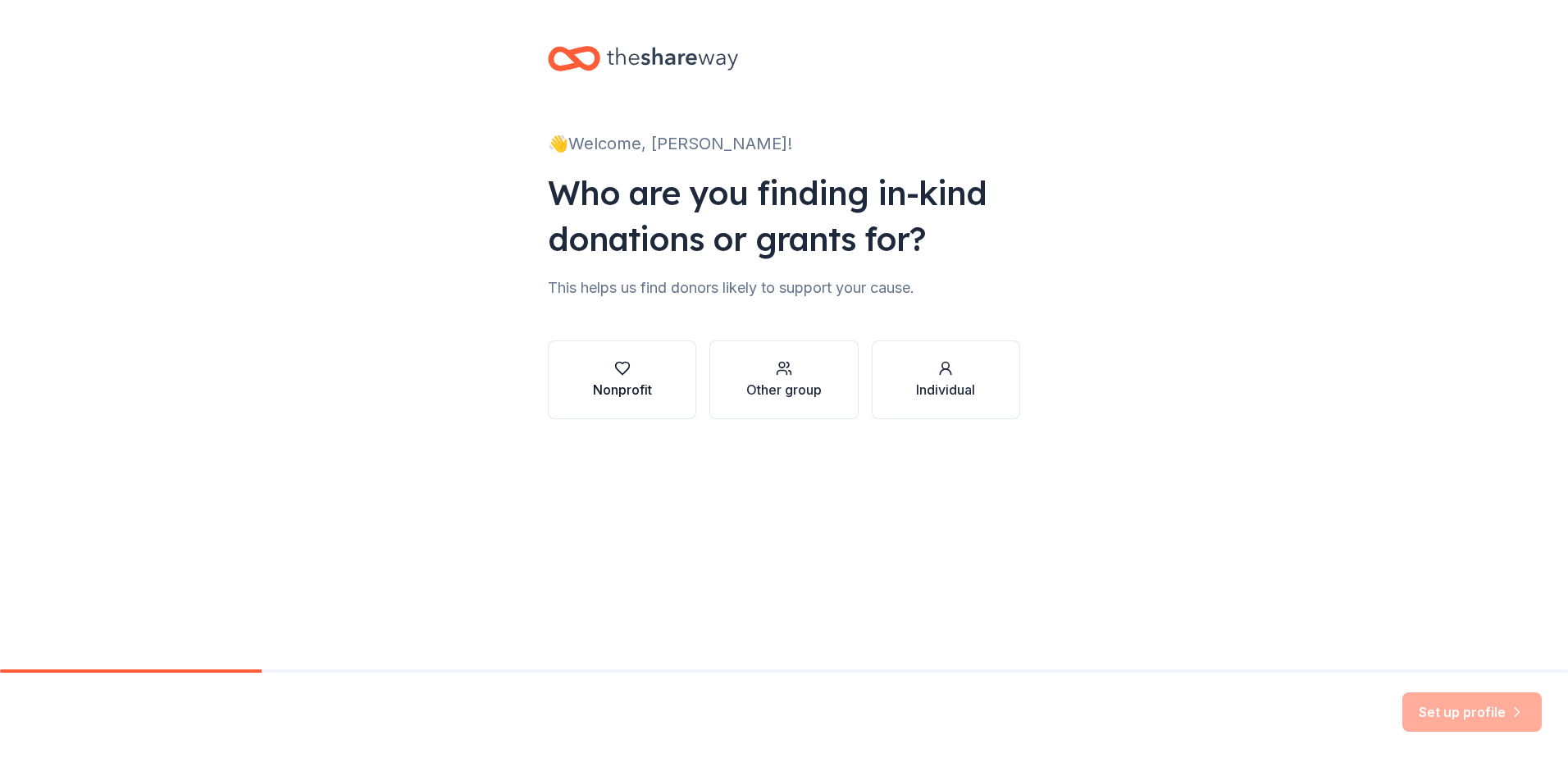
click at [641, 394] on div "Nonprofit" at bounding box center [622, 389] width 59 height 20
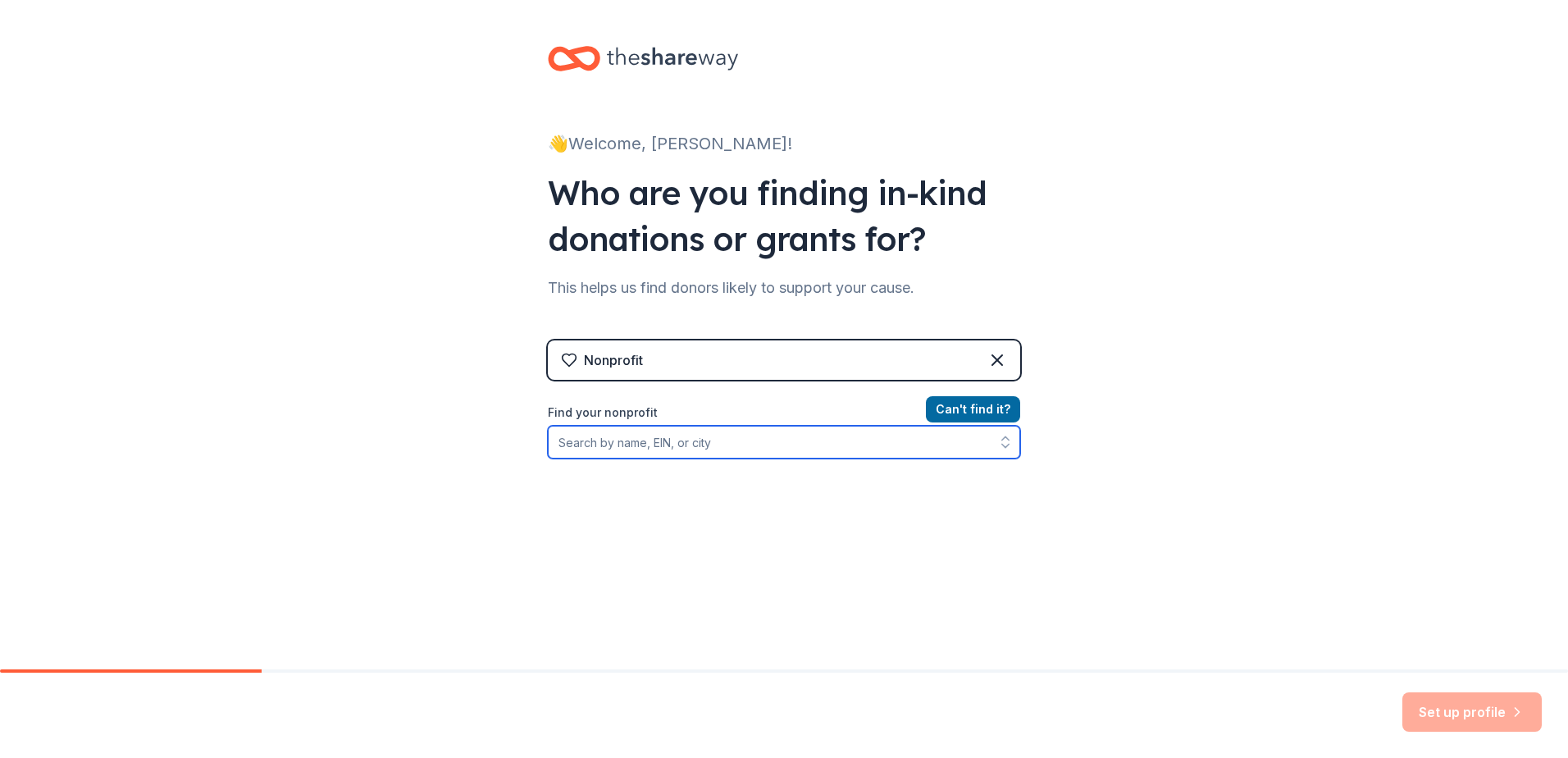
click at [588, 449] on input "Find your nonprofit" at bounding box center [784, 442] width 472 height 33
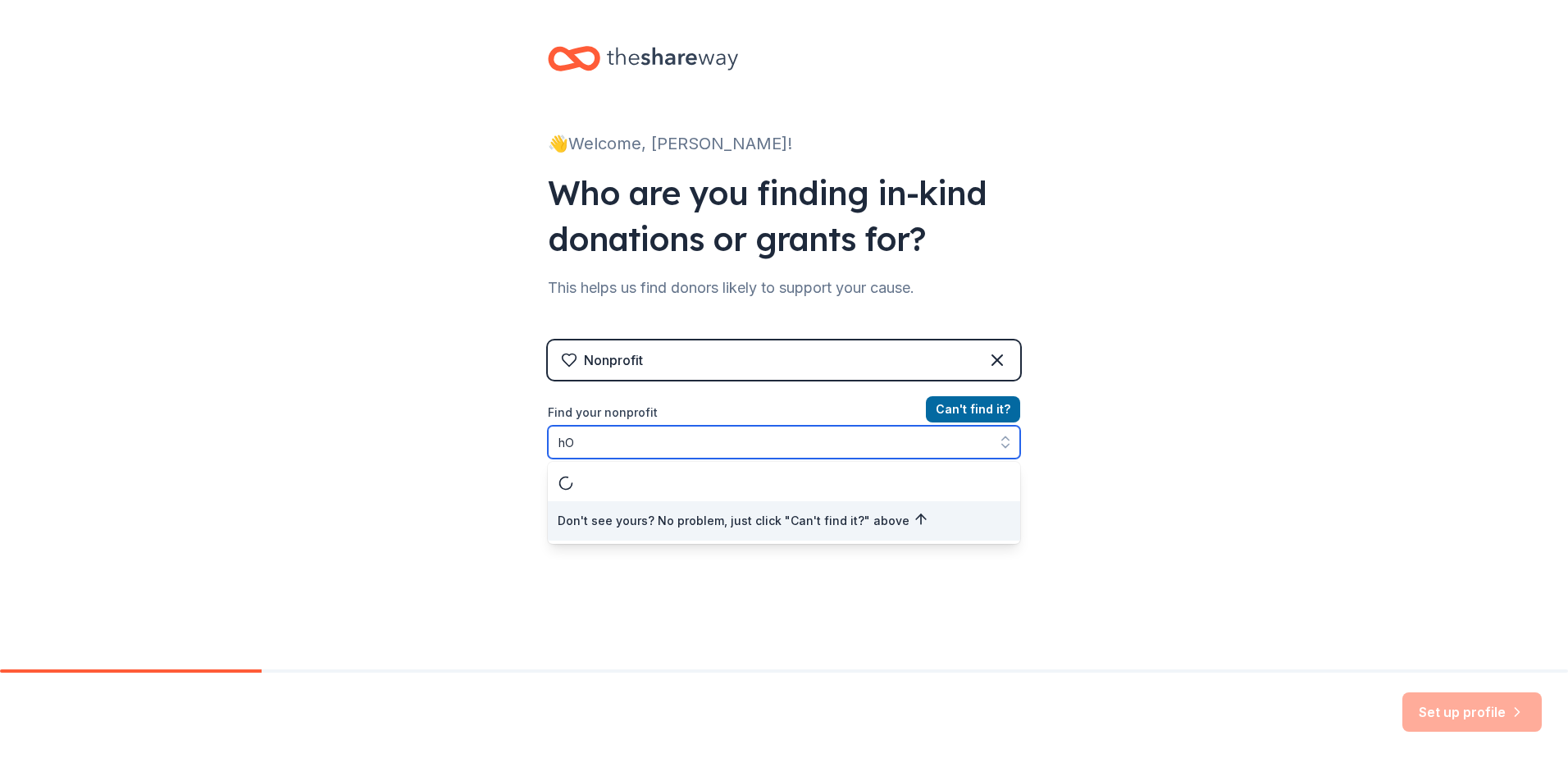
type input "h"
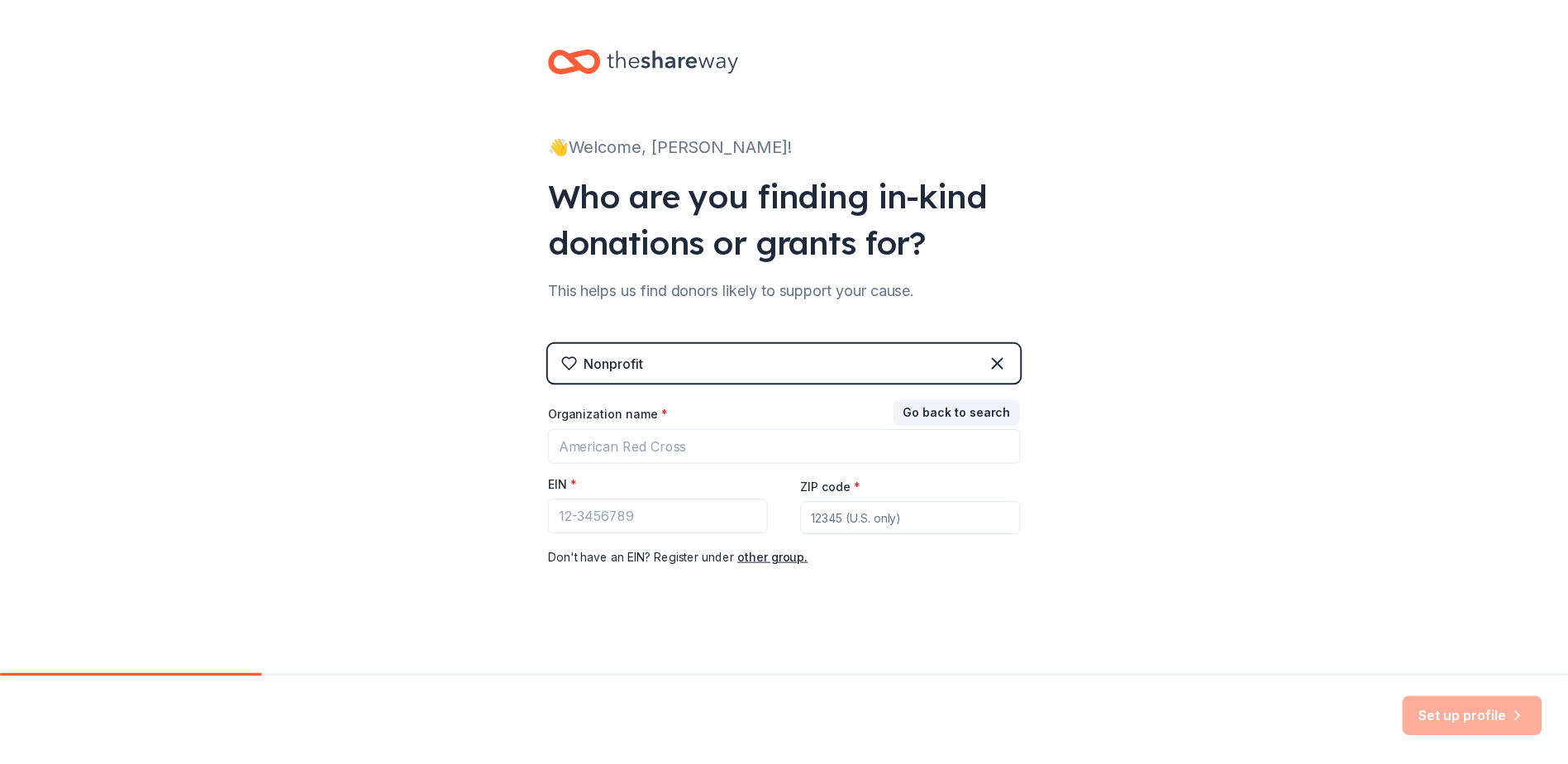
scroll to position [6, 0]
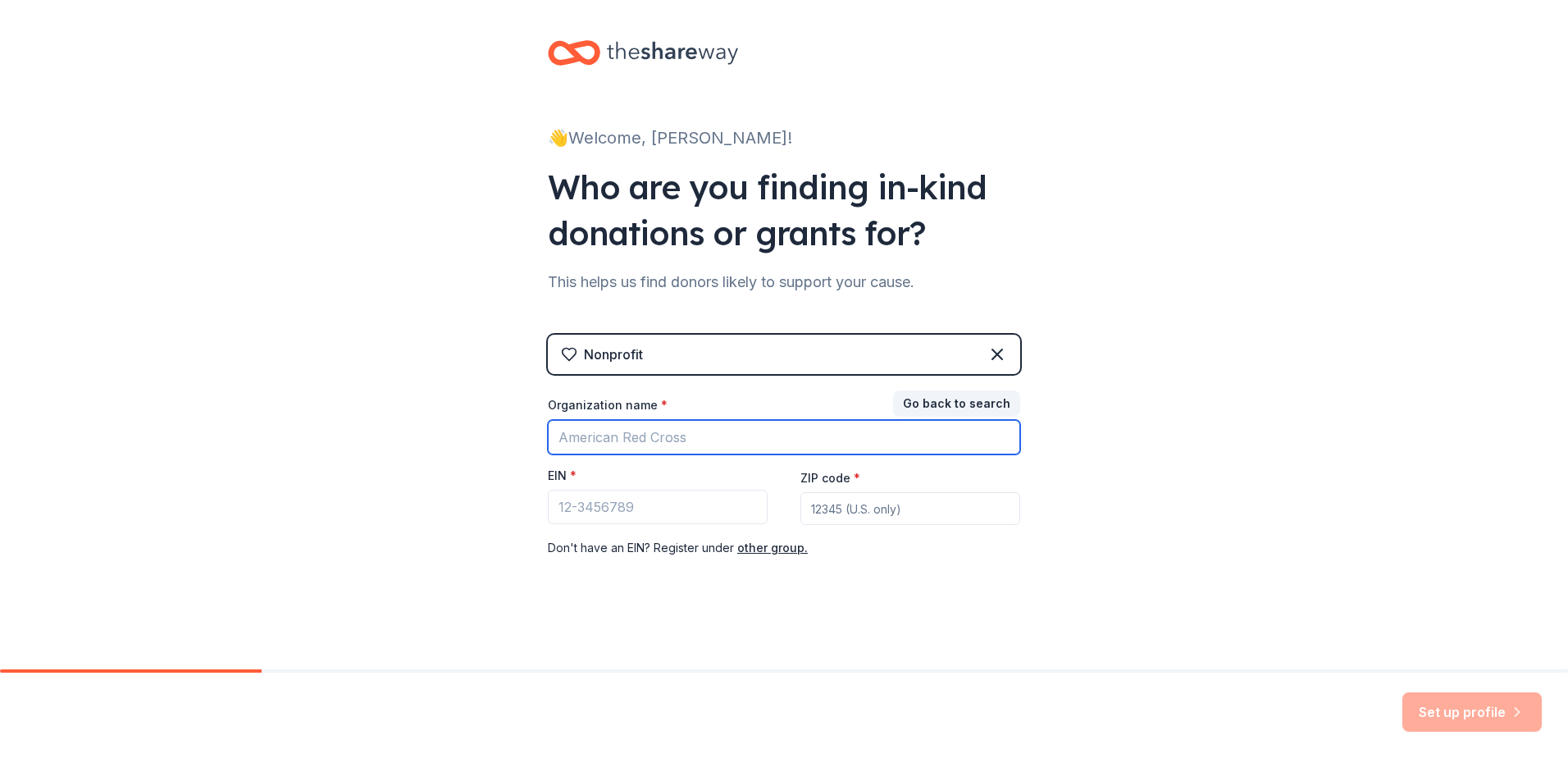
click at [588, 449] on input "Organization name *" at bounding box center [784, 437] width 472 height 35
type input "h"
type input "Hoop Dreamers Inc."
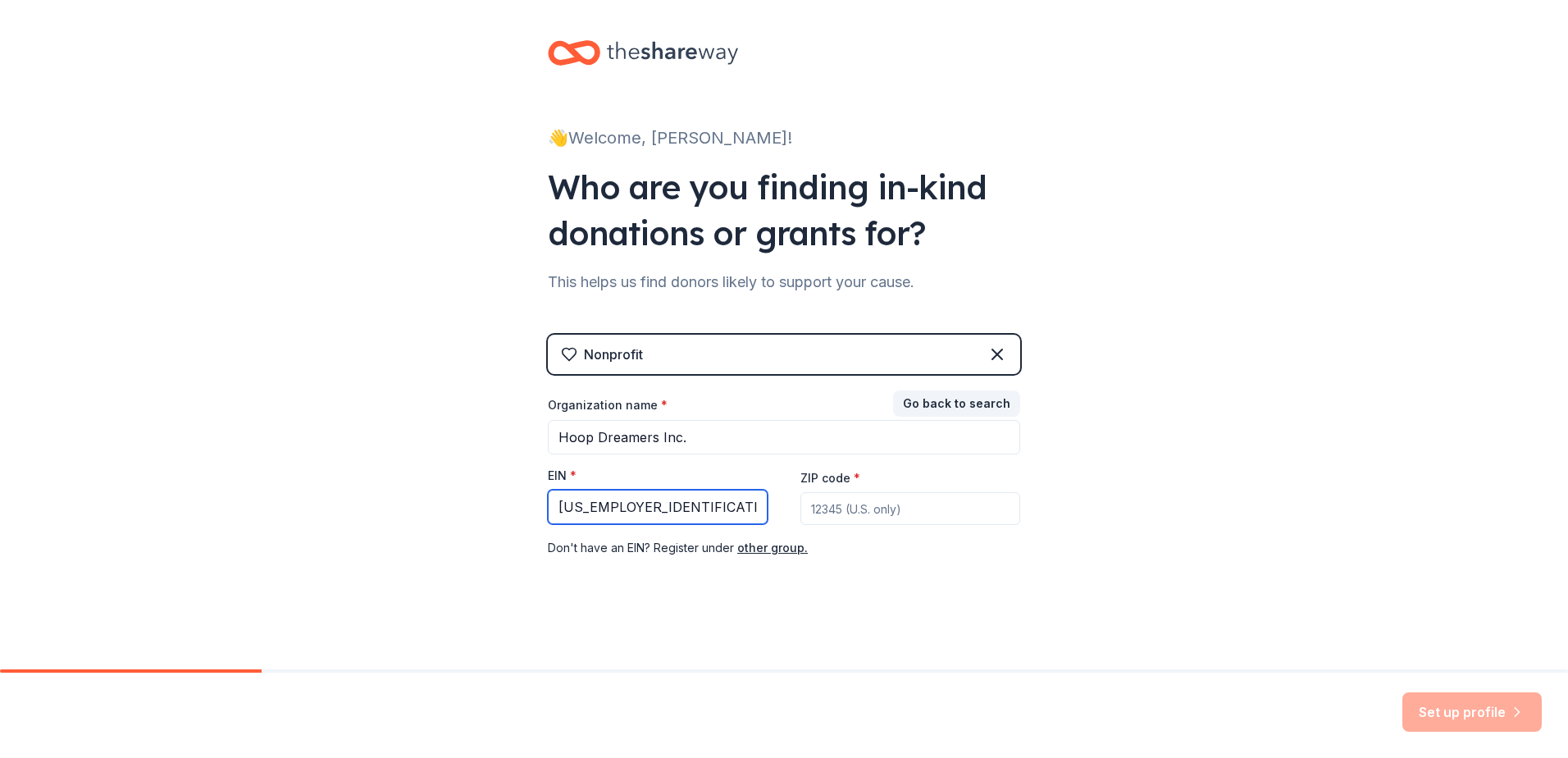
type input "[US_EMPLOYER_IDENTIFICATION_NUMBER]"
click at [889, 519] on input "ZIP code *" at bounding box center [910, 509] width 220 height 33
type input "57252"
click at [1488, 708] on button "Set up profile" at bounding box center [1473, 712] width 139 height 40
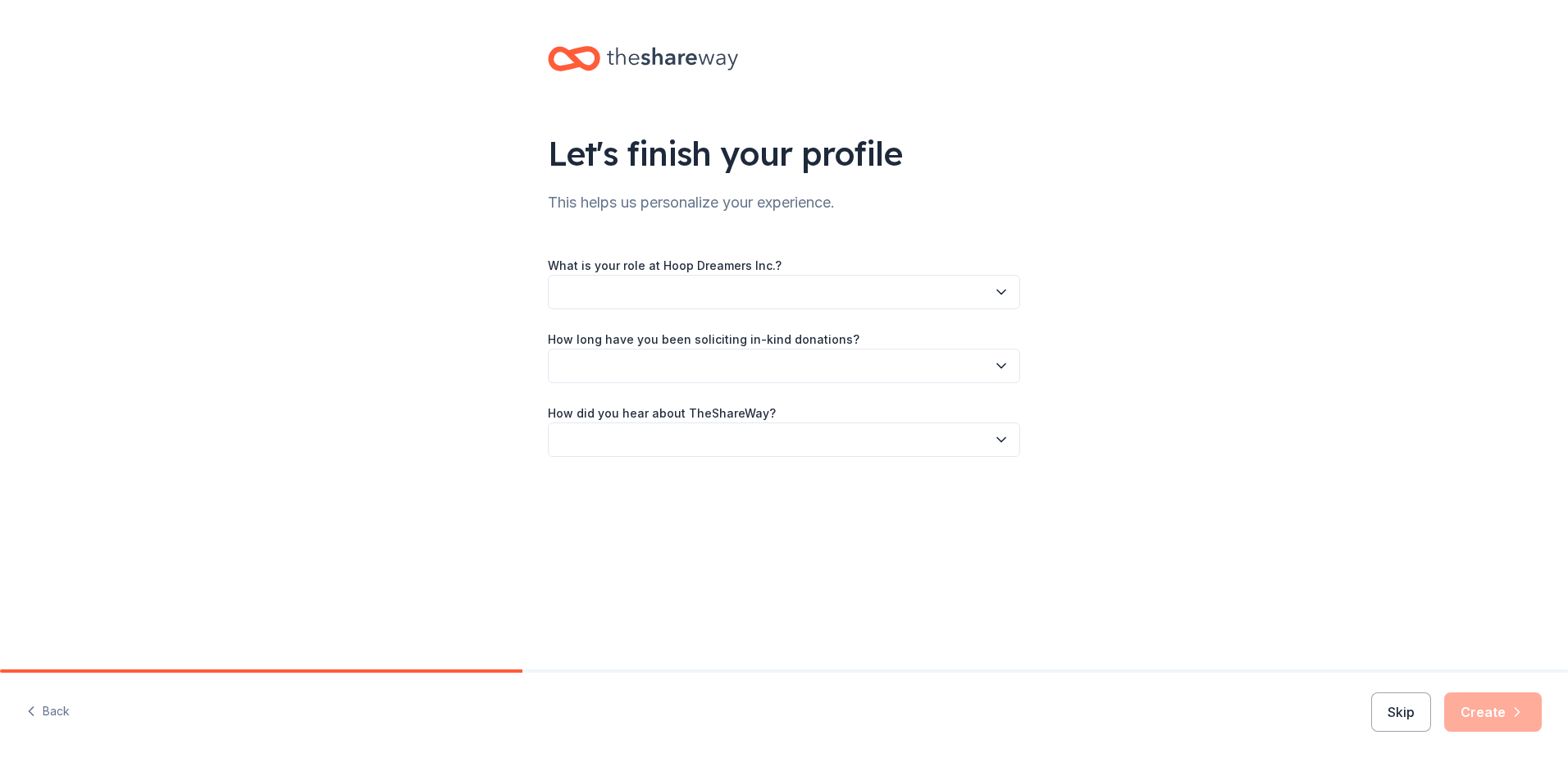
click at [897, 276] on button "button" at bounding box center [784, 292] width 472 height 35
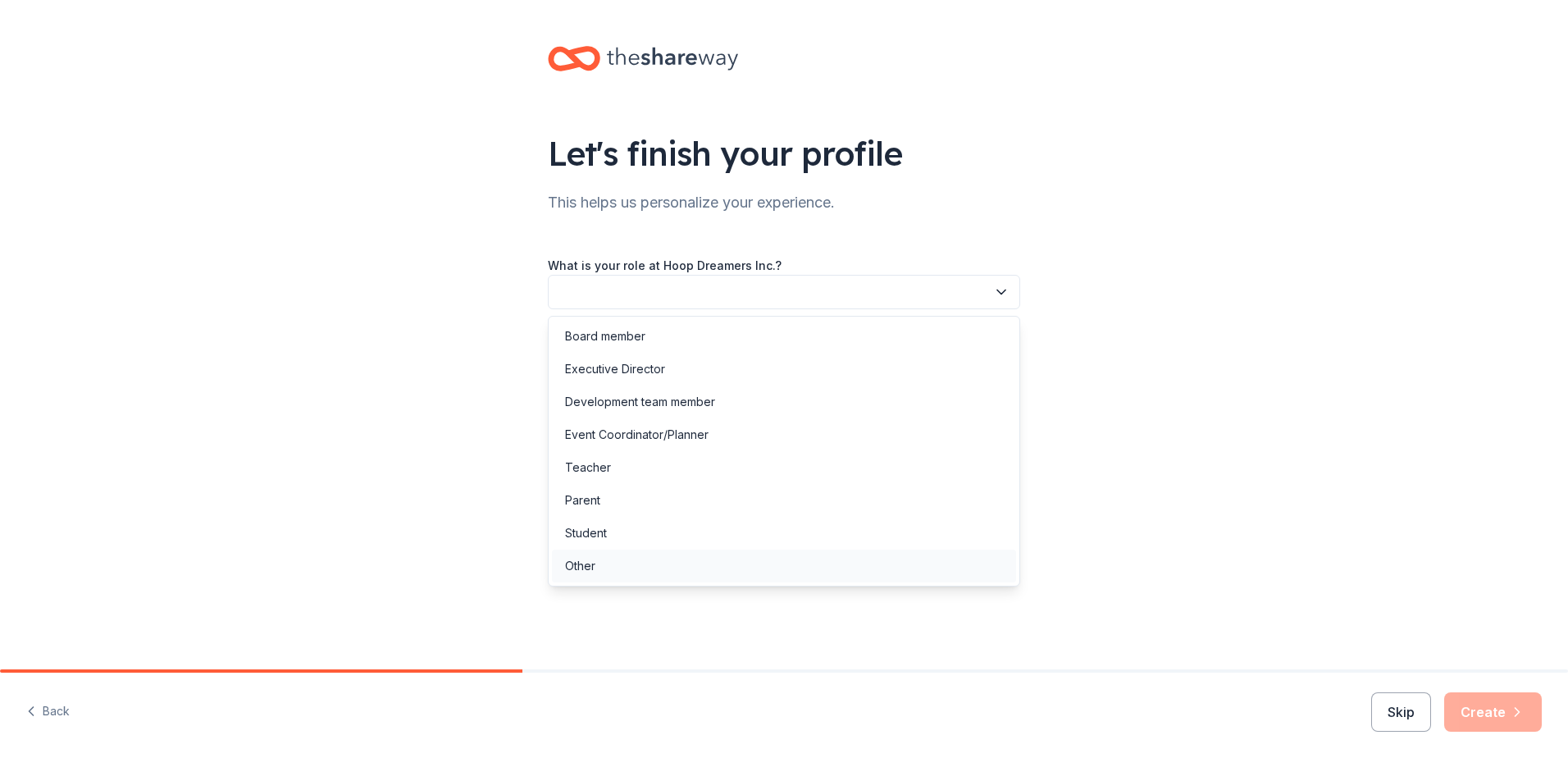
click at [603, 572] on div "Other" at bounding box center [784, 566] width 464 height 33
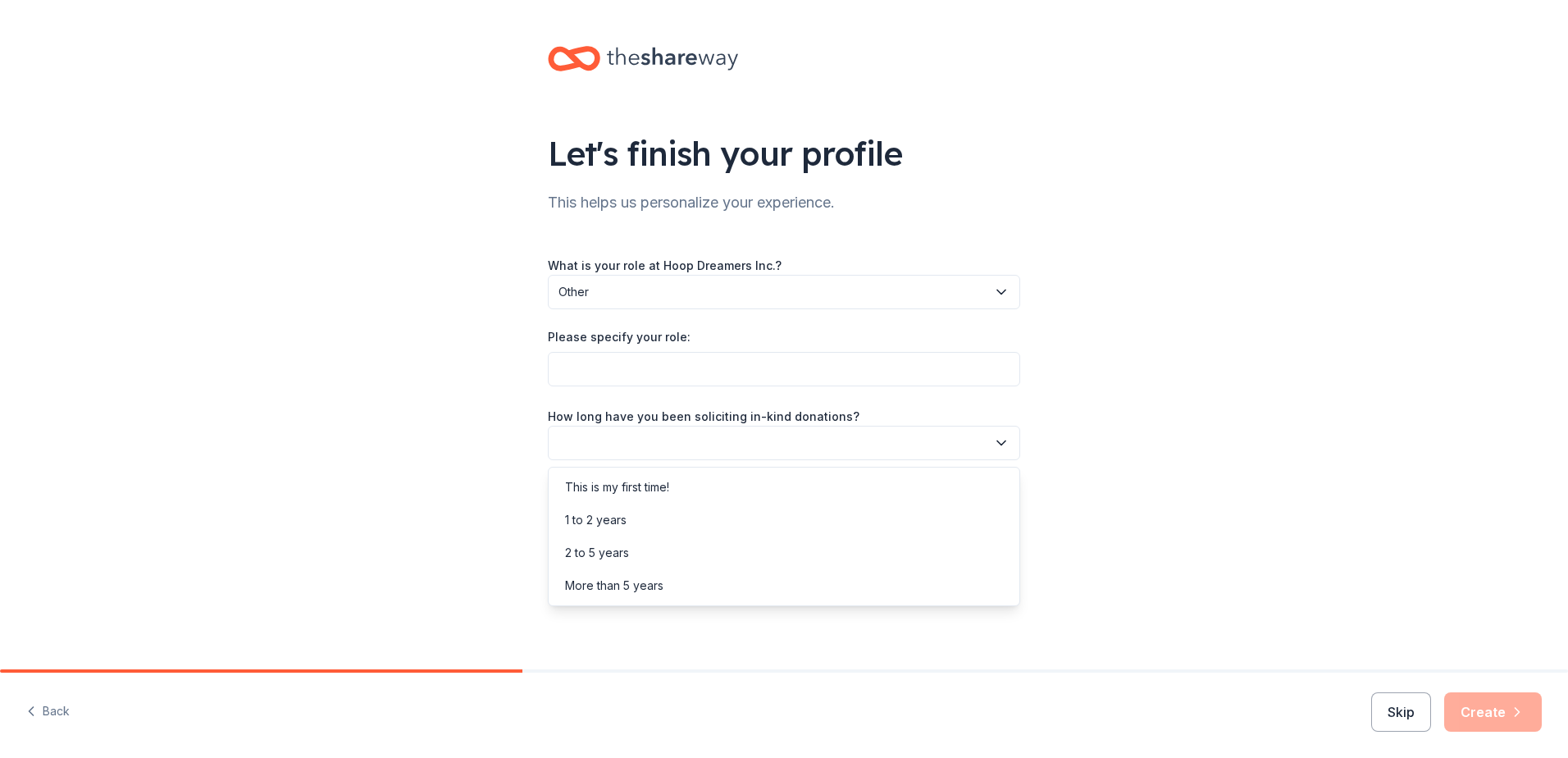
click at [998, 444] on icon "button" at bounding box center [1002, 443] width 17 height 17
click at [699, 491] on div "This is my first time!" at bounding box center [784, 487] width 464 height 33
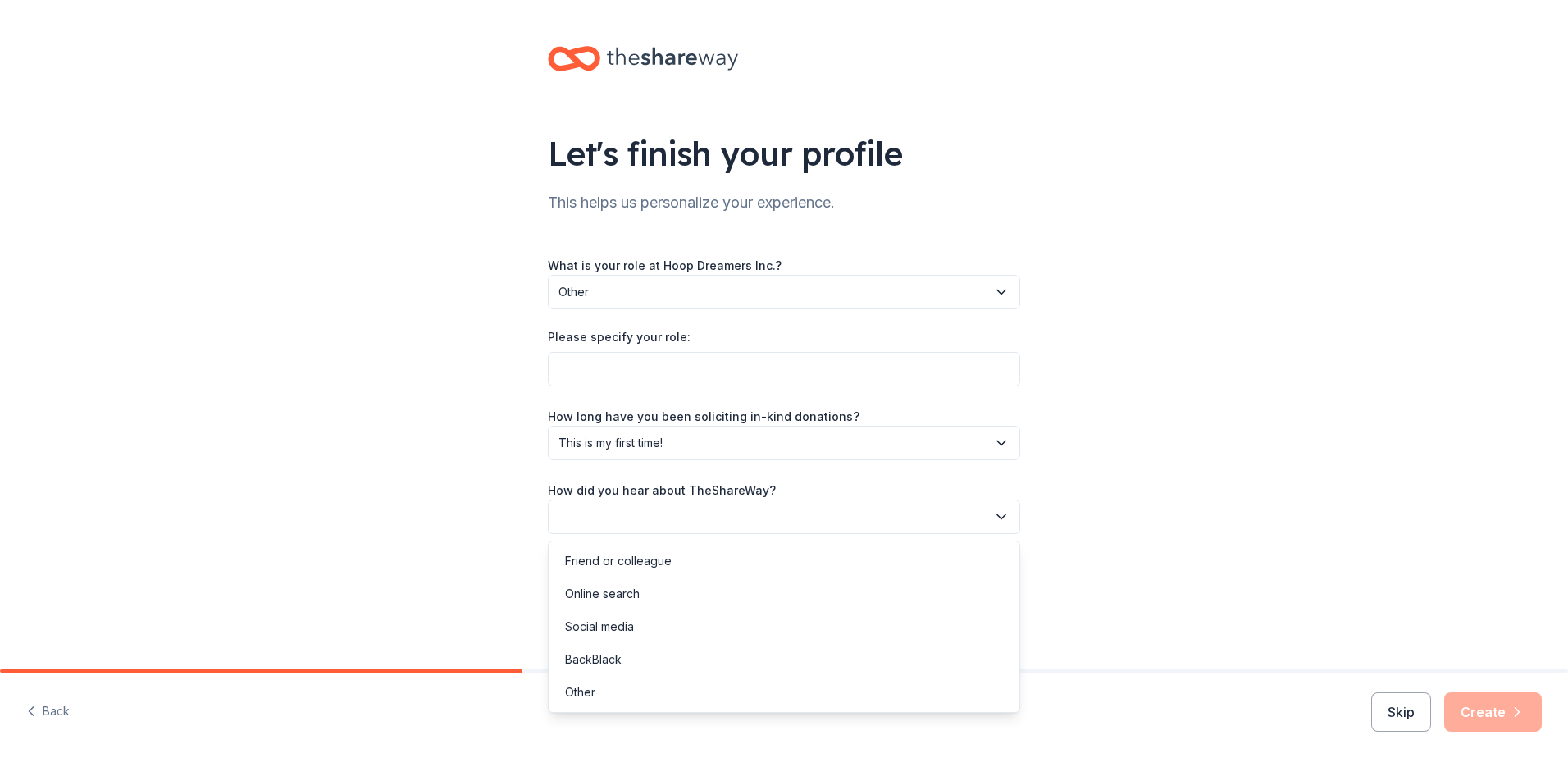
click at [1012, 517] on button "button" at bounding box center [784, 517] width 472 height 35
drag, startPoint x: 647, startPoint y: 588, endPoint x: 686, endPoint y: 588, distance: 39.0
click at [648, 588] on div "Online search" at bounding box center [784, 594] width 464 height 33
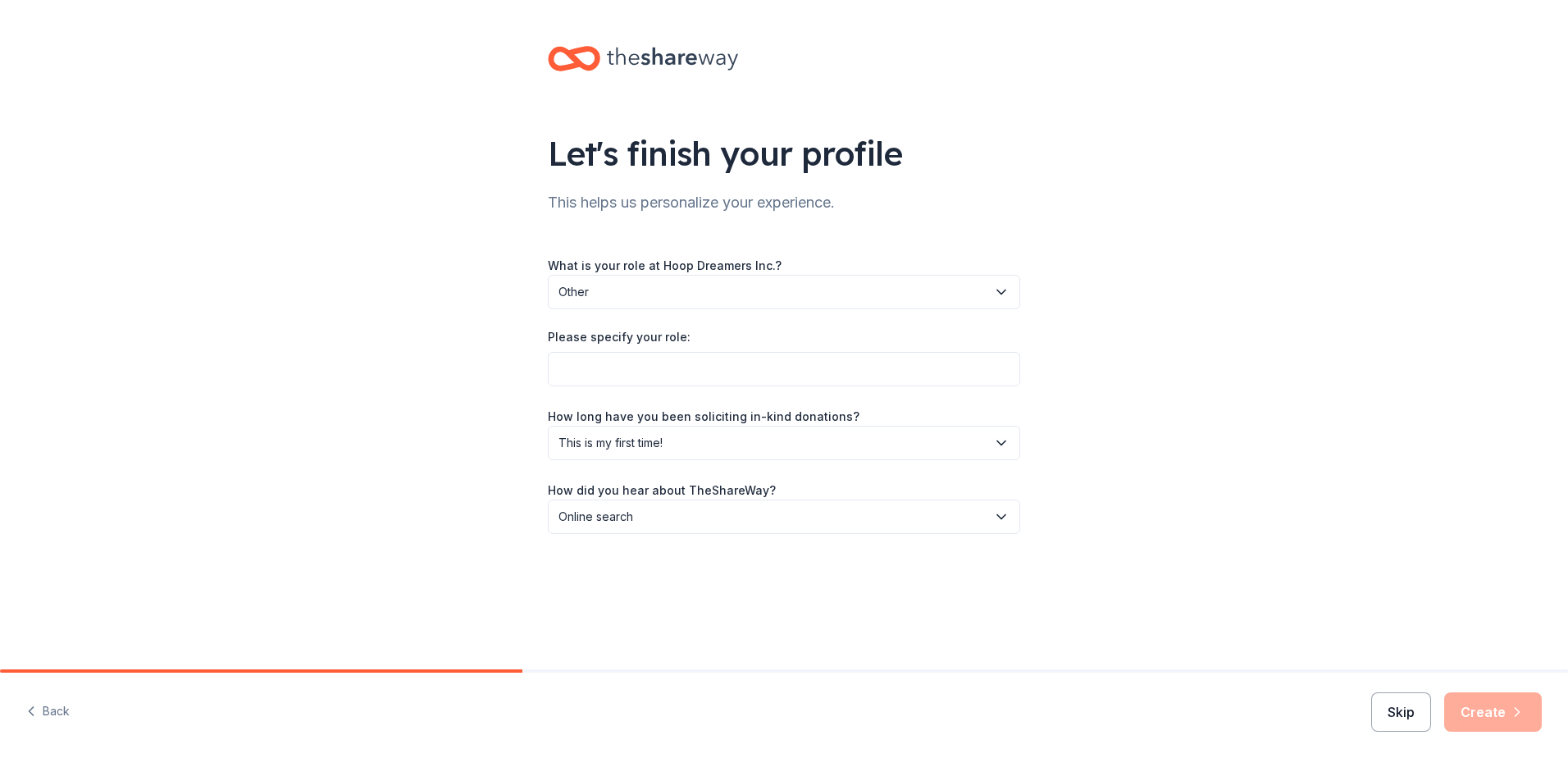
click at [1423, 720] on button "Skip" at bounding box center [1401, 712] width 60 height 40
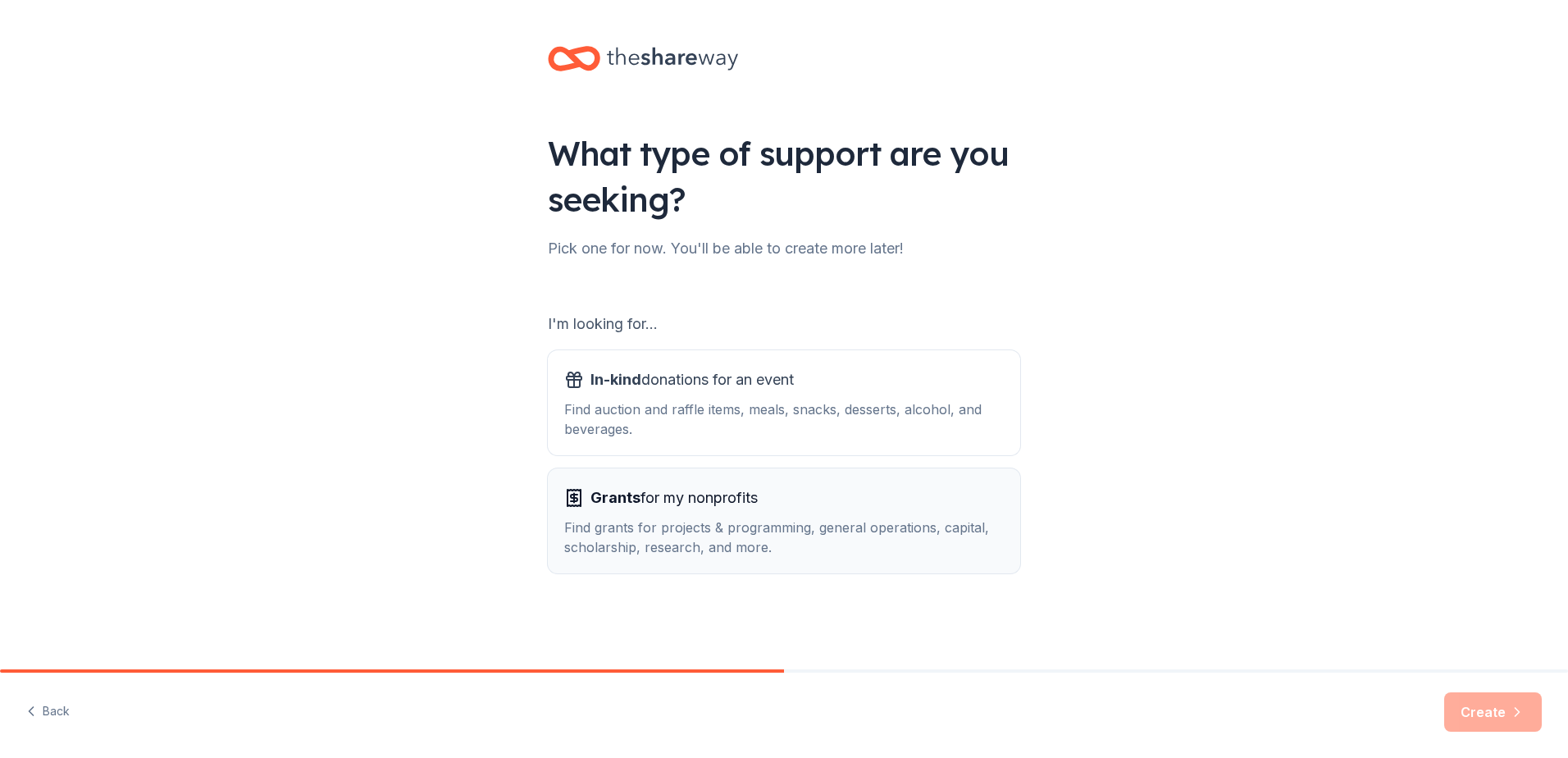
click at [774, 527] on div "Find grants for projects & programming, general operations, capital, scholarshi…" at bounding box center [784, 538] width 440 height 40
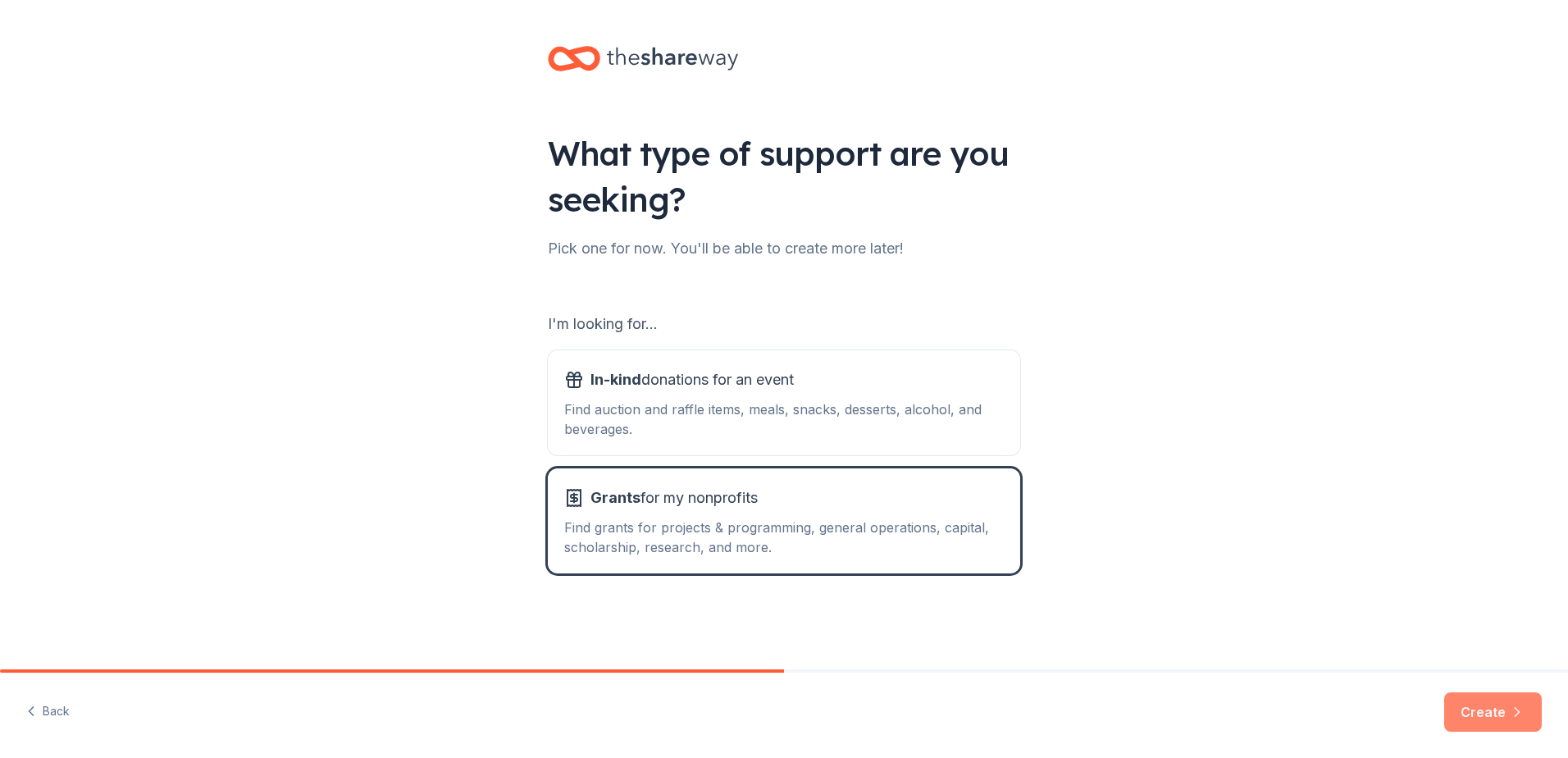
click at [1493, 707] on button "Create" at bounding box center [1493, 712] width 98 height 40
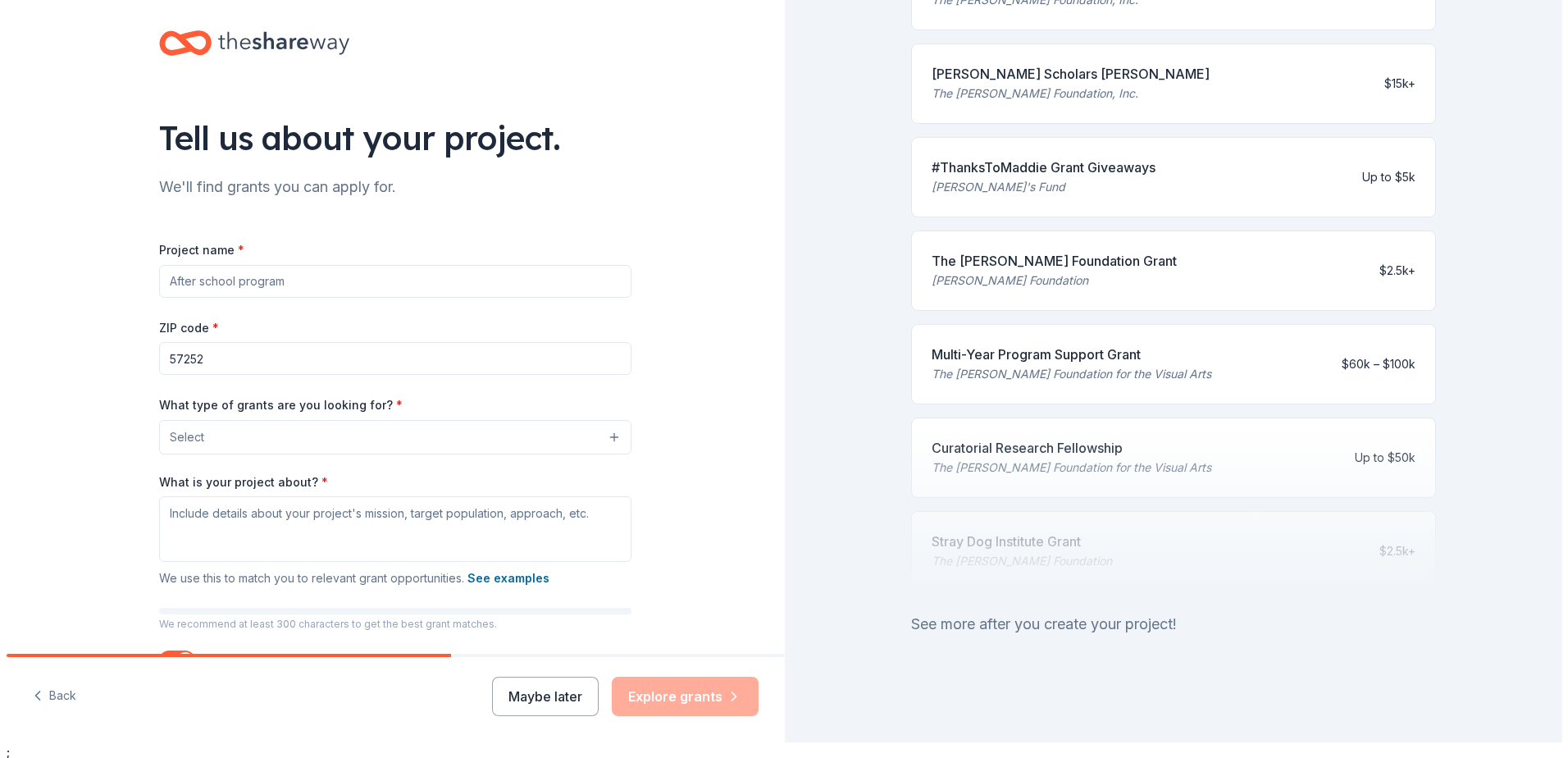
scroll to position [20, 0]
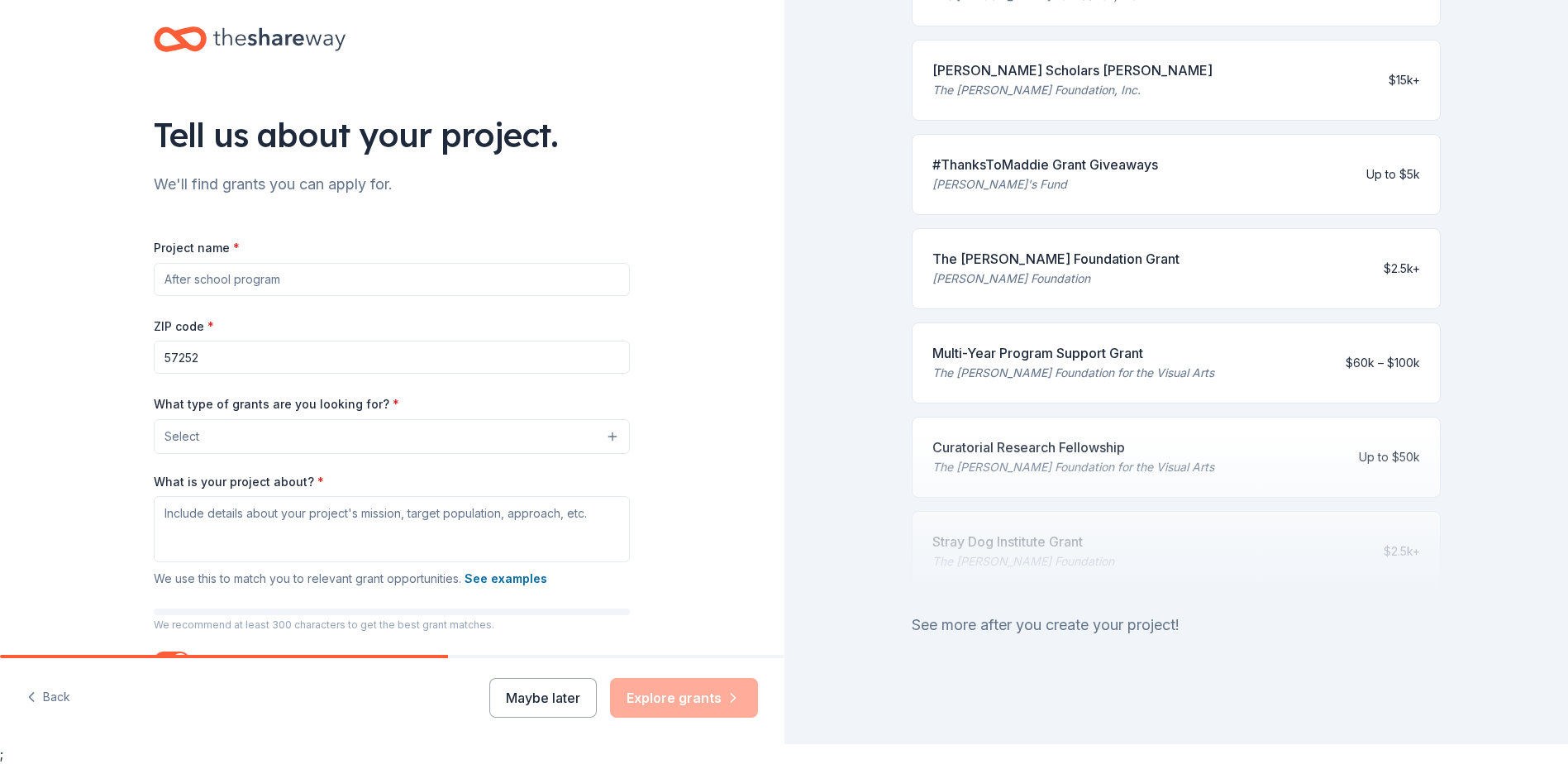
click at [179, 279] on input "Project name *" at bounding box center [392, 280] width 476 height 33
type input "B"
click at [192, 438] on span "Select" at bounding box center [182, 437] width 35 height 20
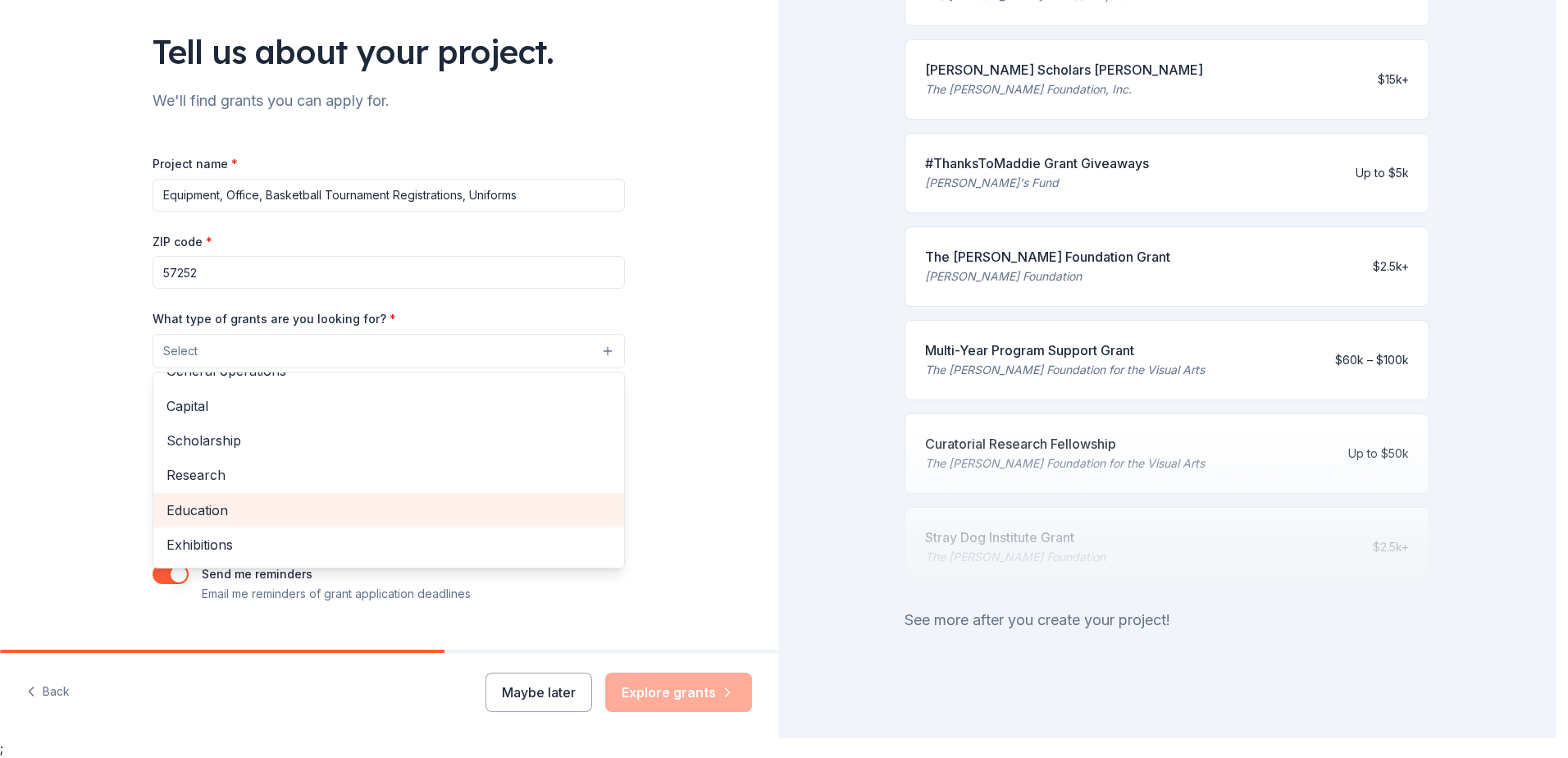
scroll to position [30, 0]
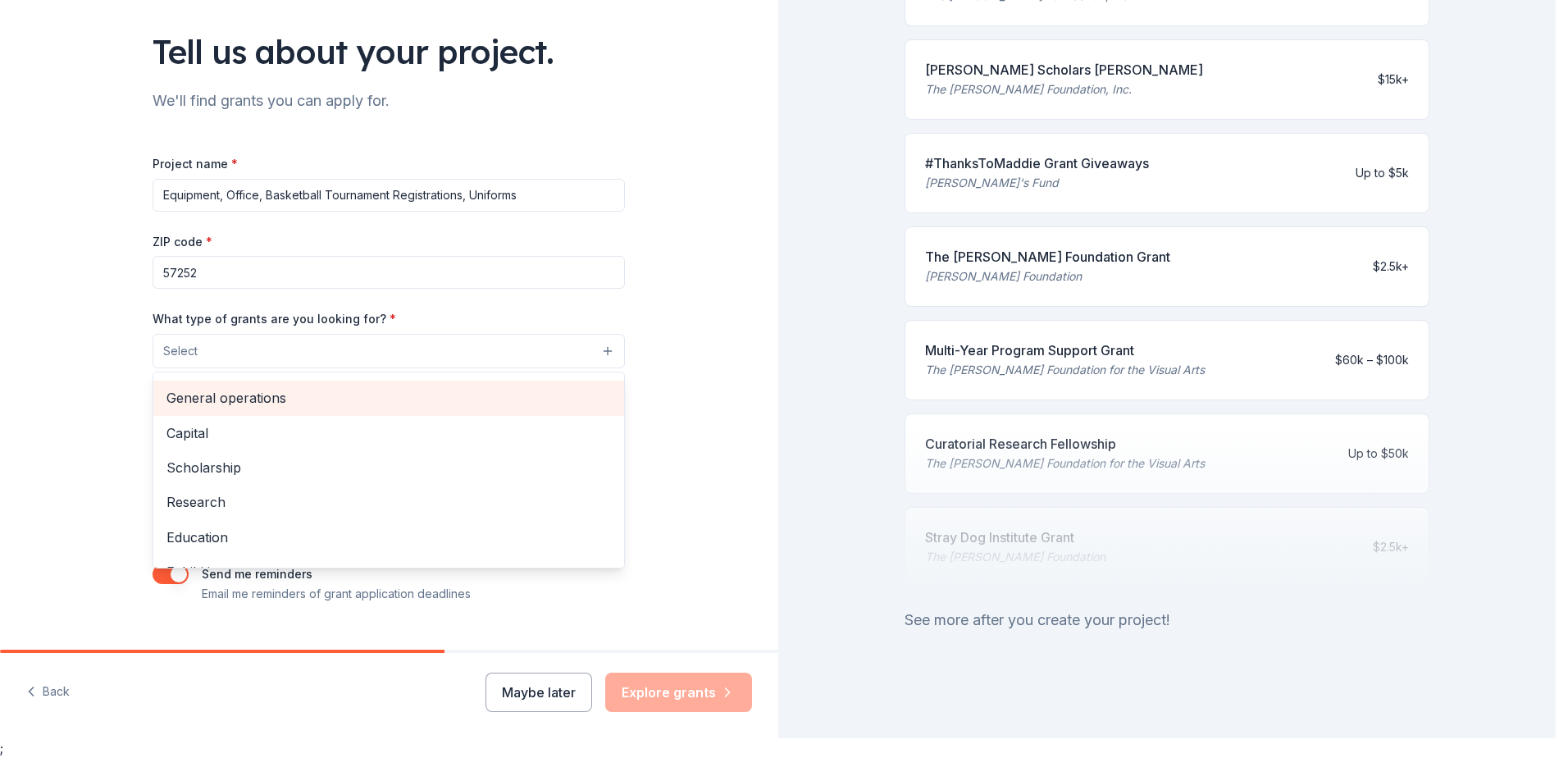
click at [197, 403] on span "General operations" at bounding box center [389, 398] width 444 height 22
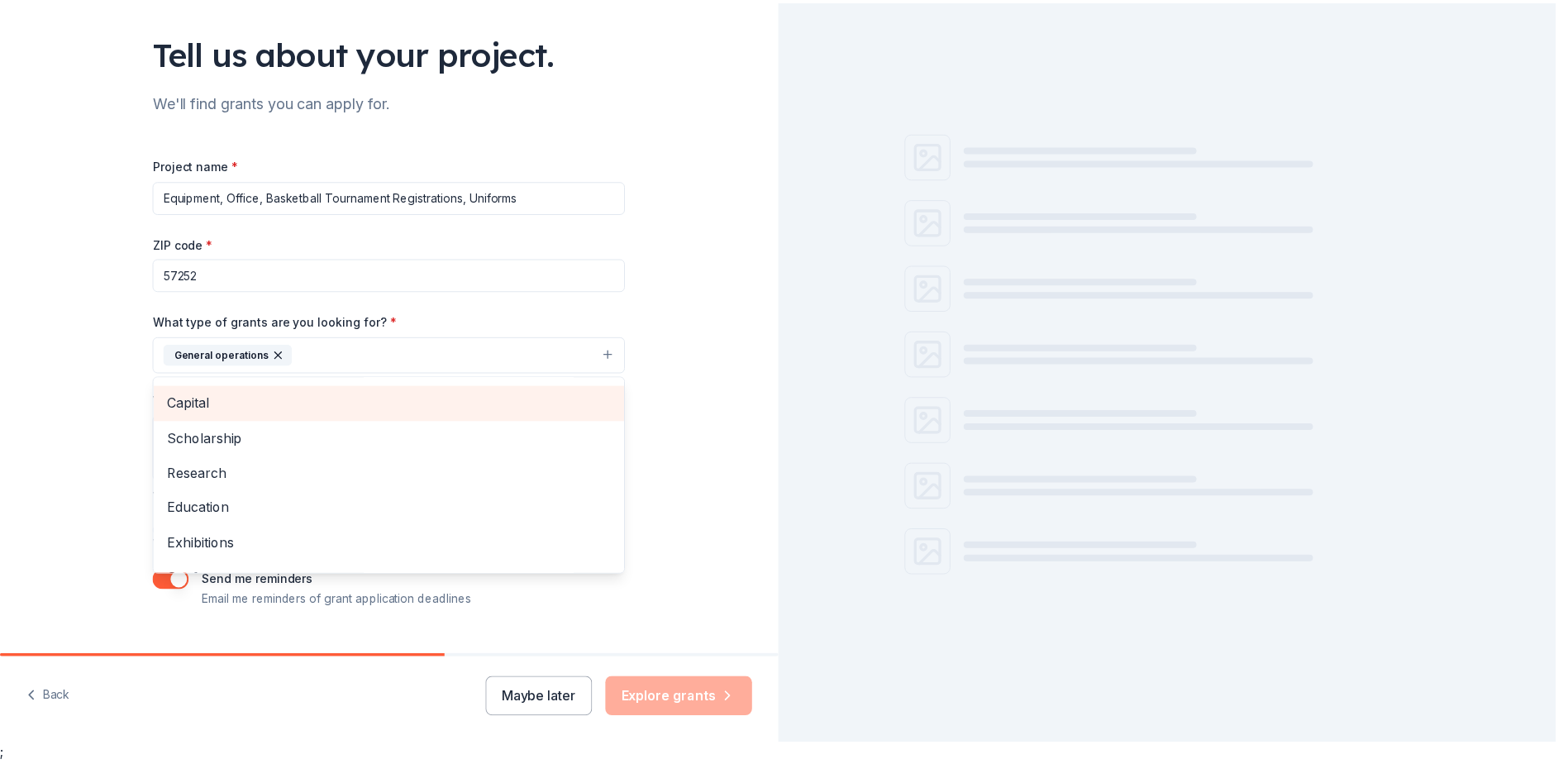
scroll to position [0, 0]
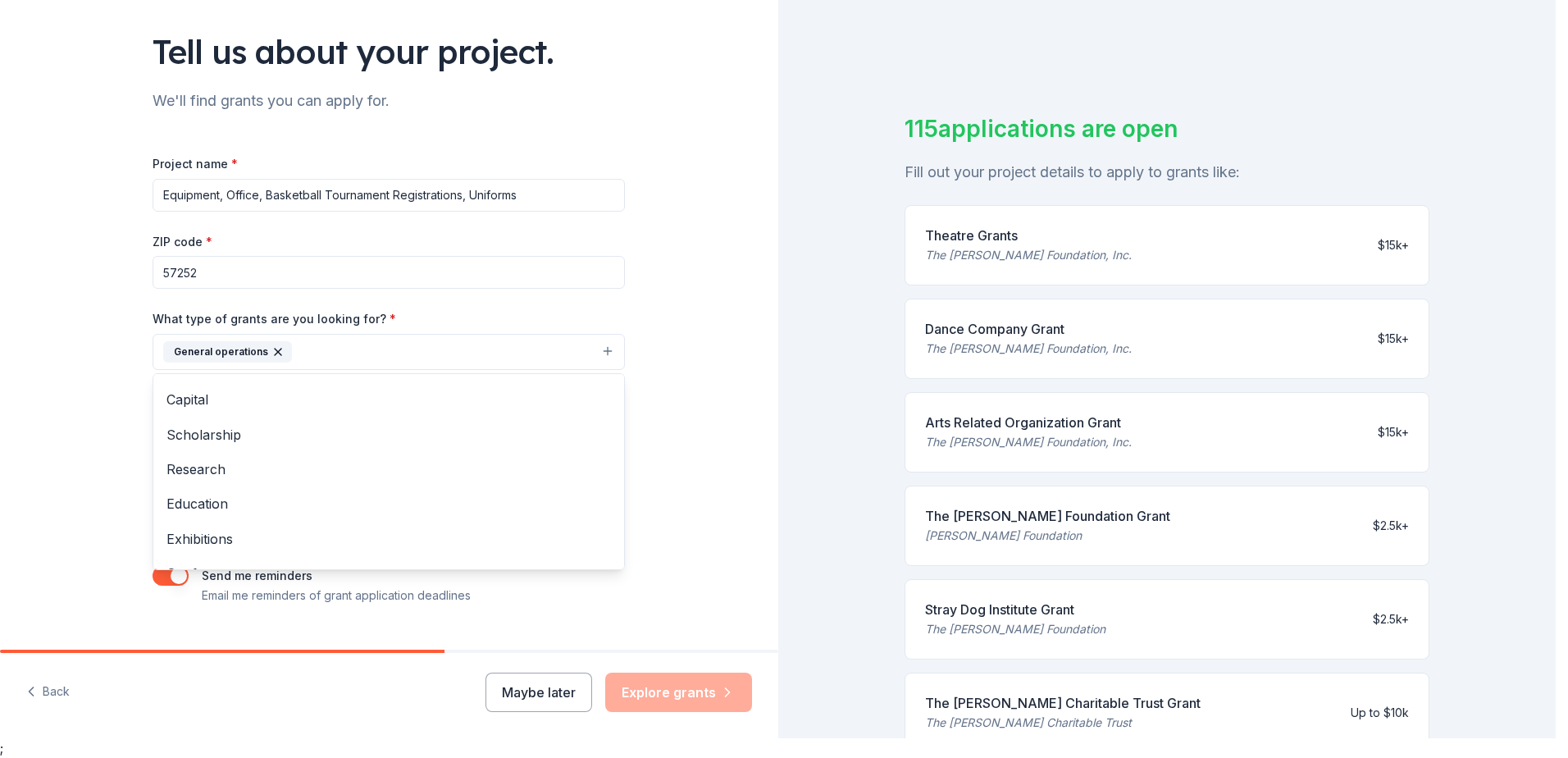
click at [220, 190] on div "Project name * Equipment, Office, Basketball Tournament Registrations, Uniforms…" at bounding box center [389, 379] width 472 height 451
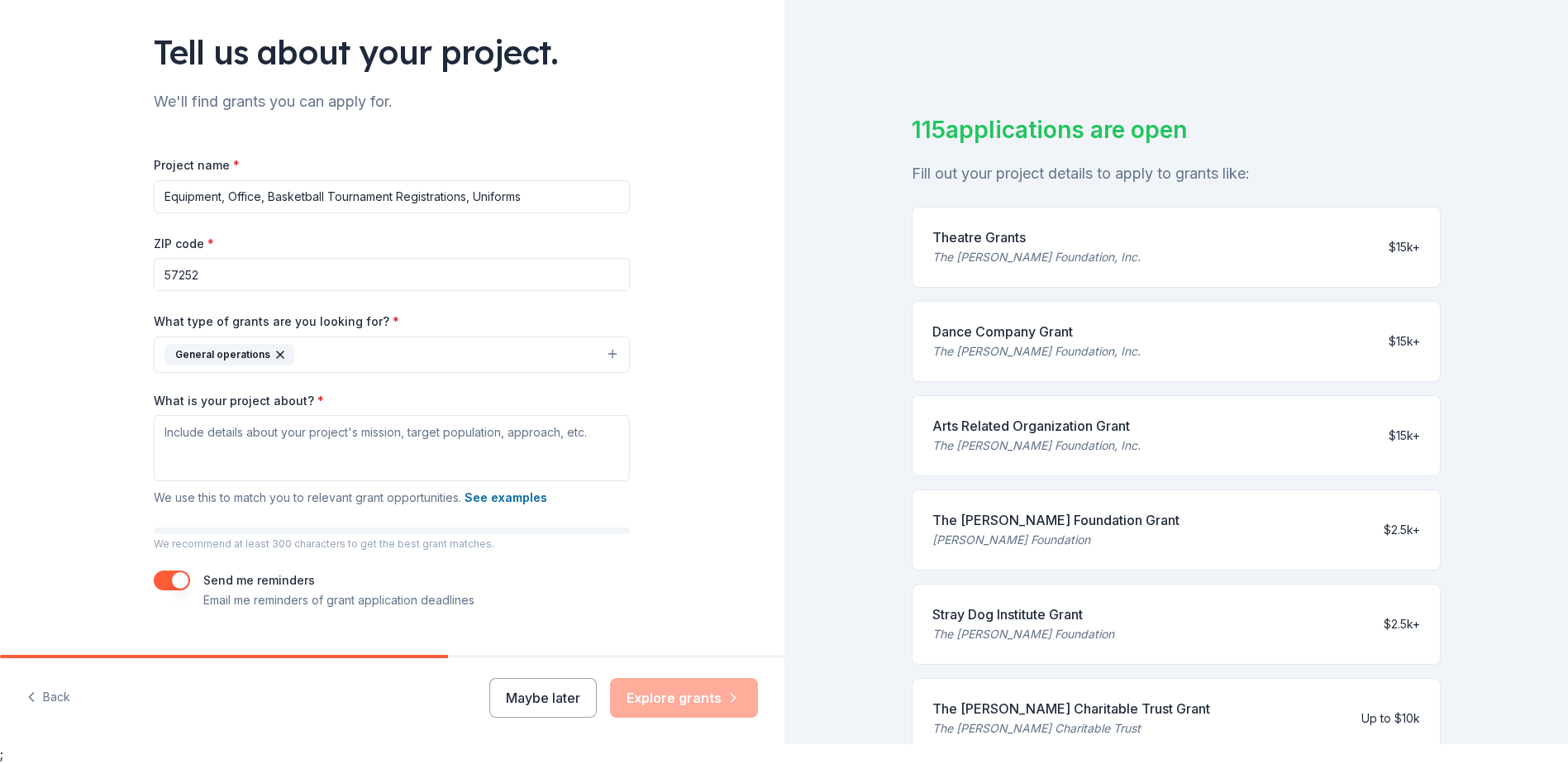
drag, startPoint x: 524, startPoint y: 196, endPoint x: 265, endPoint y: 205, distance: 259.2
click at [265, 205] on input "Equipment, Office, Basketball Tournament Registrations, Uniforms" at bounding box center [392, 197] width 476 height 33
click at [498, 243] on div "ZIP code * 57252" at bounding box center [392, 262] width 476 height 58
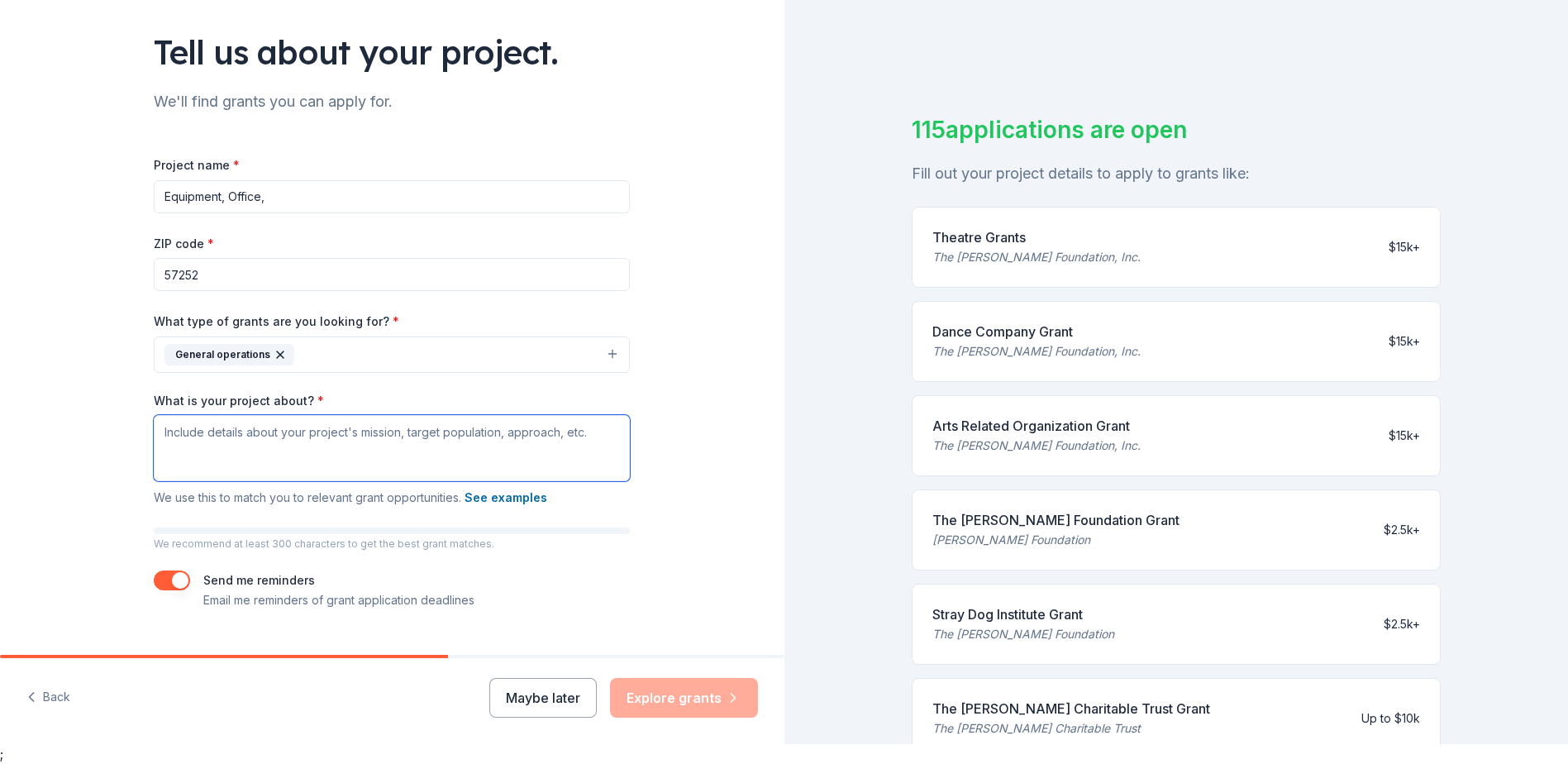
click at [157, 433] on textarea "What is your project about? *" at bounding box center [392, 448] width 476 height 66
drag, startPoint x: 262, startPoint y: 195, endPoint x: 118, endPoint y: 179, distance: 144.9
click at [118, 179] on div "Tell us about your project. We'll find grants you can apply for. Project name *…" at bounding box center [392, 293] width 784 height 792
type input "Hoop Dreamers Inc."
click at [162, 440] on textarea "What is your project about? *" at bounding box center [392, 448] width 476 height 66
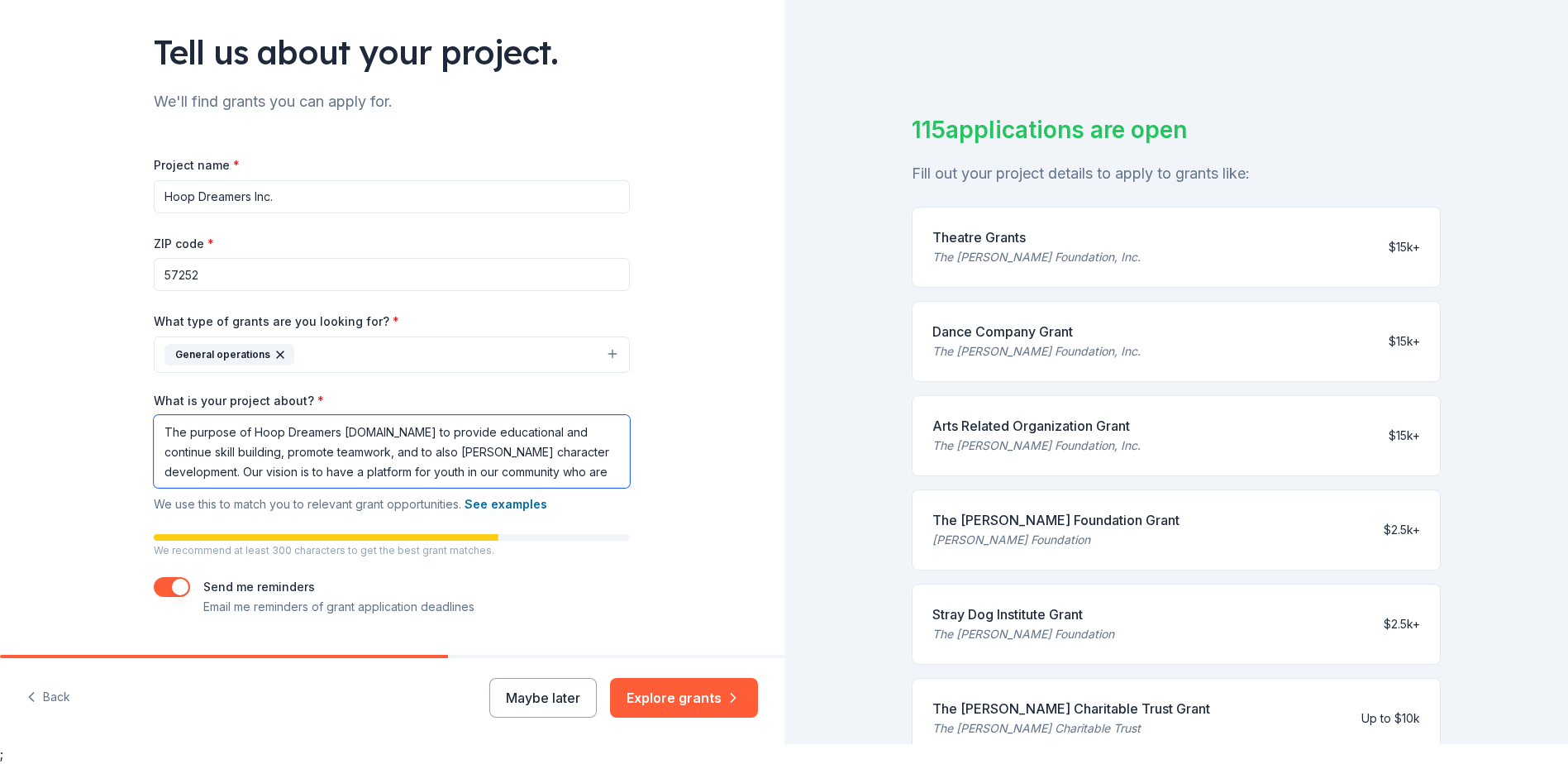
click at [531, 473] on textarea "The purpose of Hoop Dreamers [DOMAIN_NAME] to provide educational and continue …" at bounding box center [392, 451] width 476 height 73
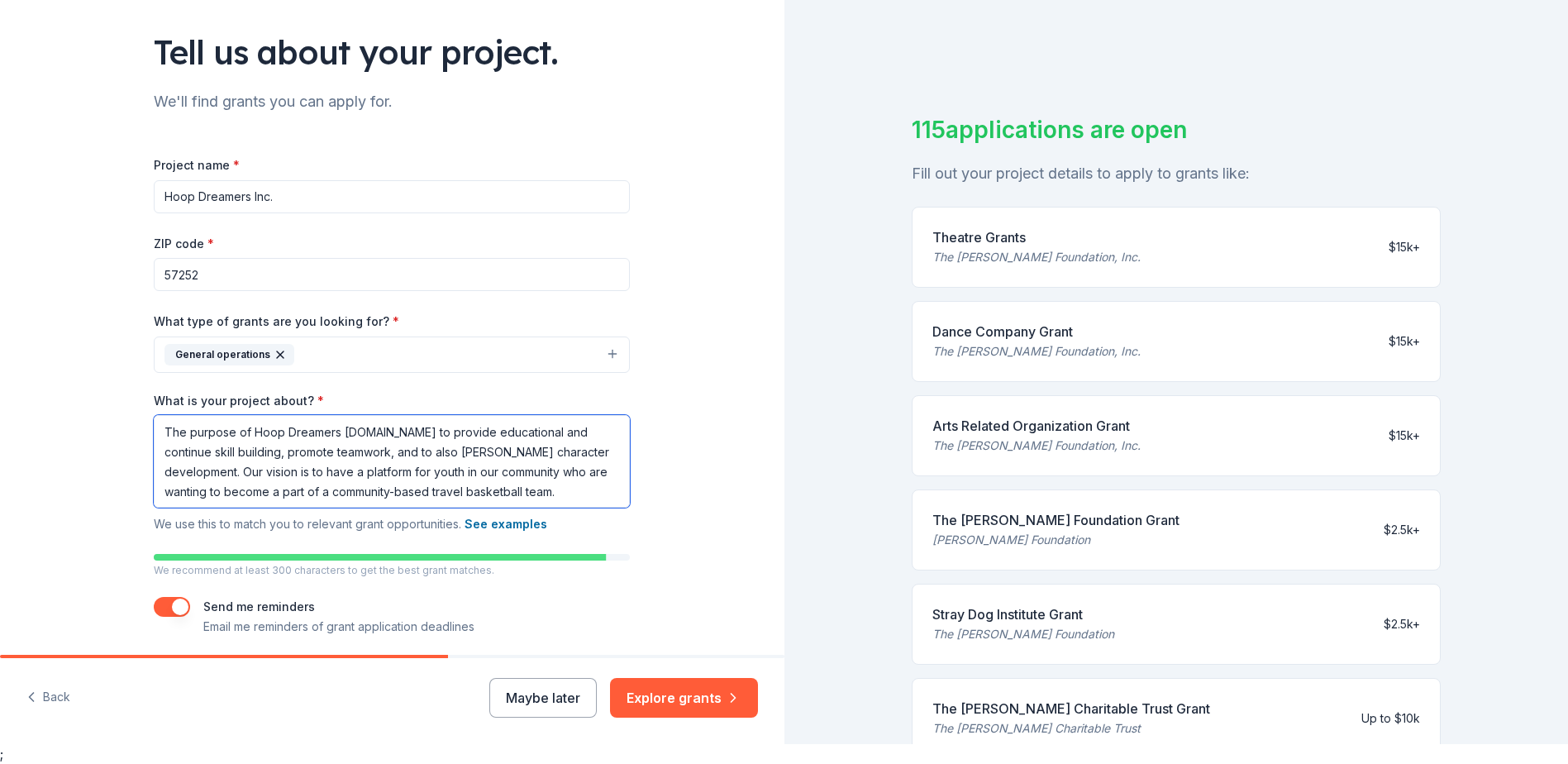
click at [504, 493] on textarea "The purpose of Hoop Dreamers [DOMAIN_NAME] to provide educational and continue …" at bounding box center [392, 461] width 476 height 93
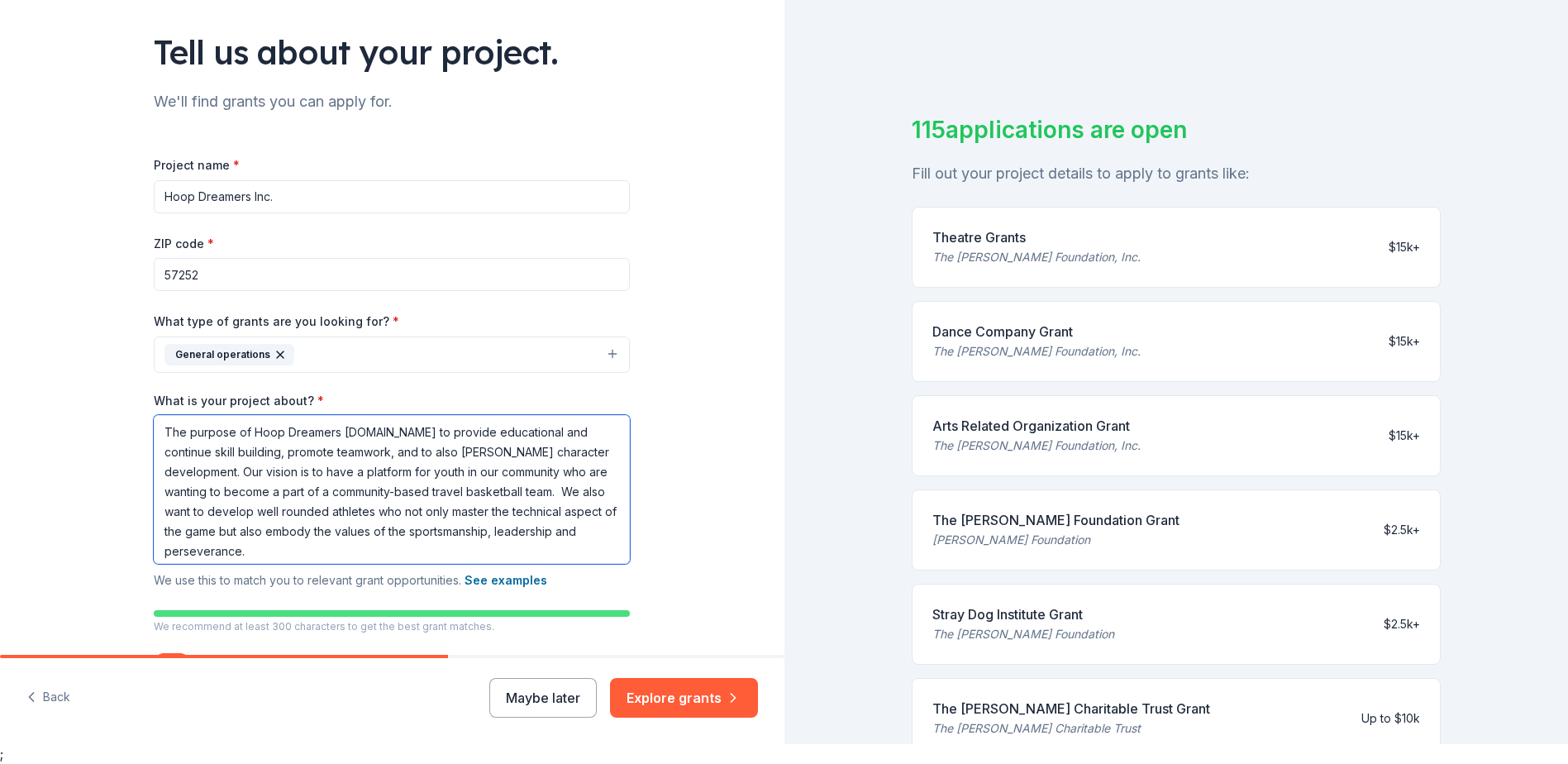
click at [243, 552] on textarea "The purpose of Hoop Dreamers [DOMAIN_NAME] to provide educational and continue …" at bounding box center [392, 489] width 476 height 149
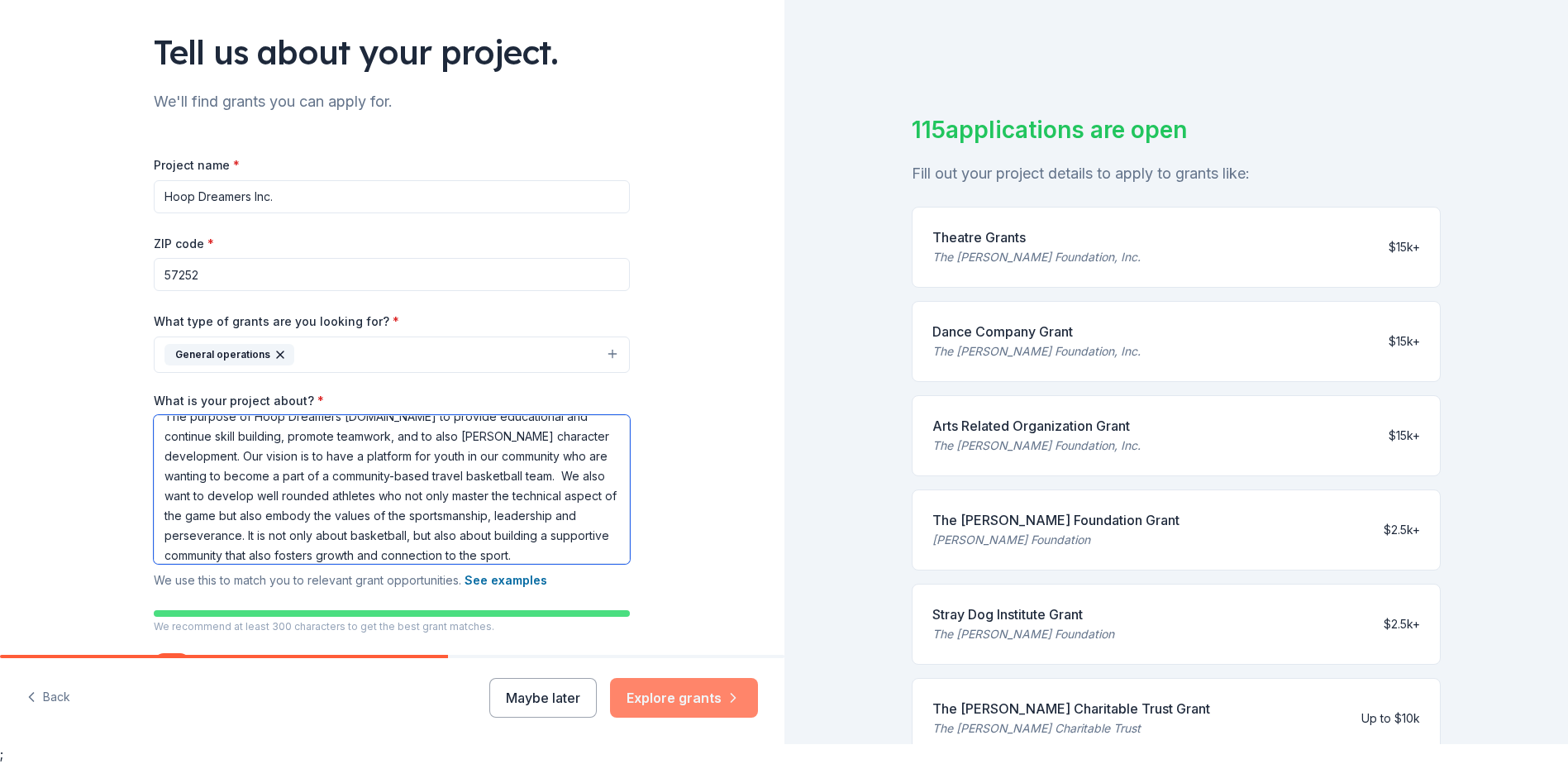
type textarea "The purpose of Hoop Dreamers [DOMAIN_NAME] to provide educational and continue …"
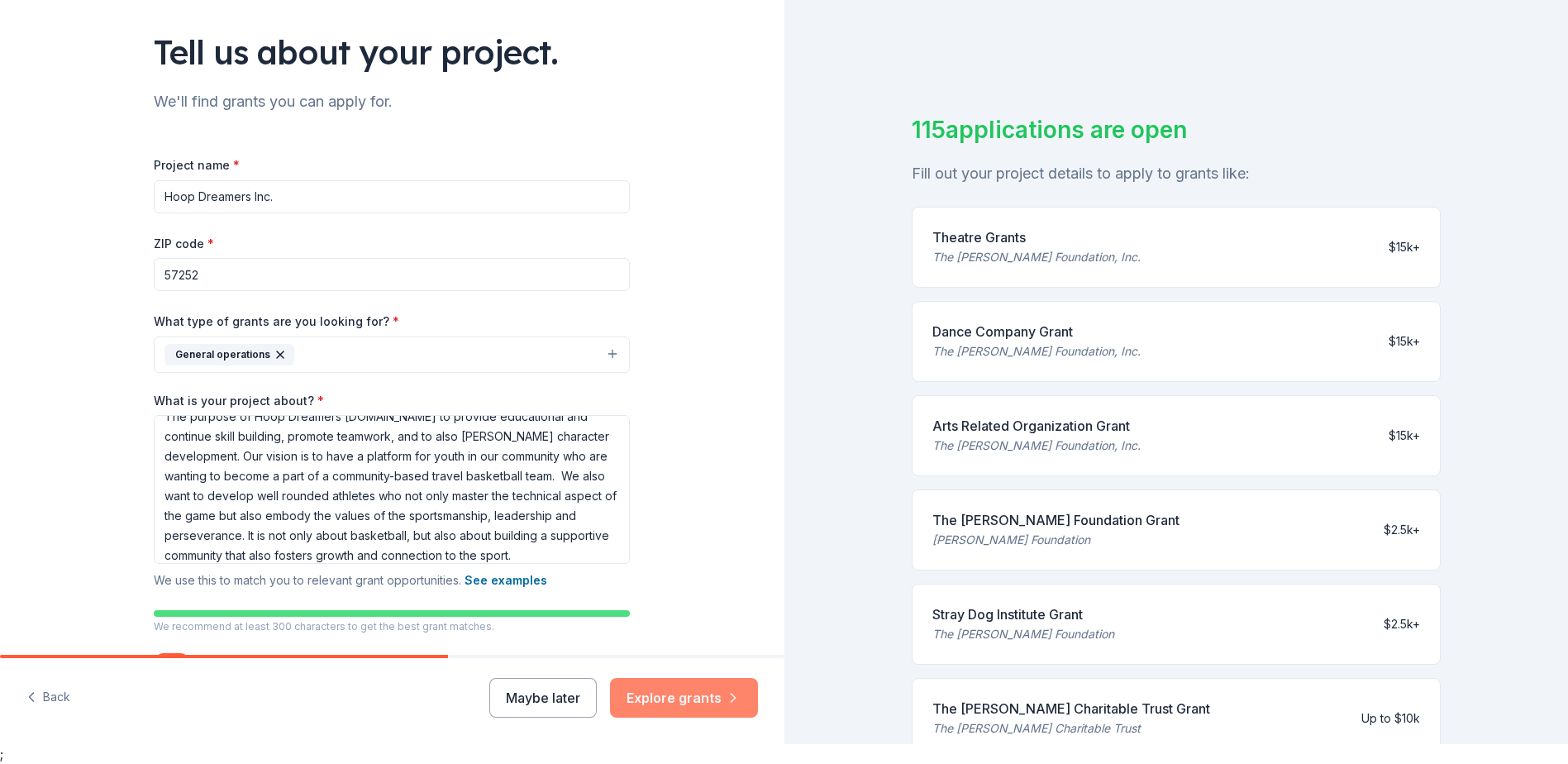
click at [660, 699] on button "Explore grants" at bounding box center [683, 698] width 148 height 40
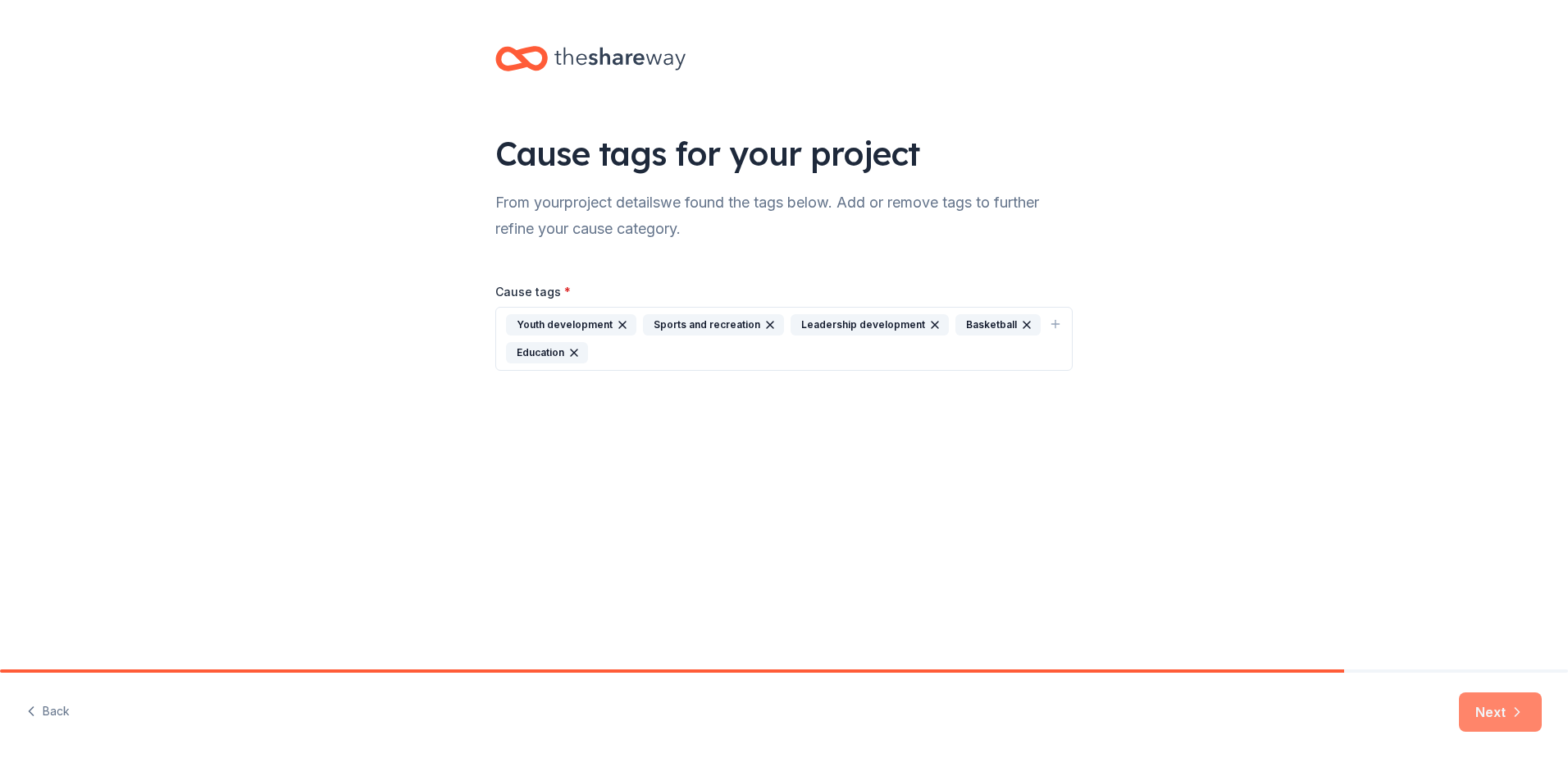
click at [1494, 715] on button "Next" at bounding box center [1501, 712] width 83 height 40
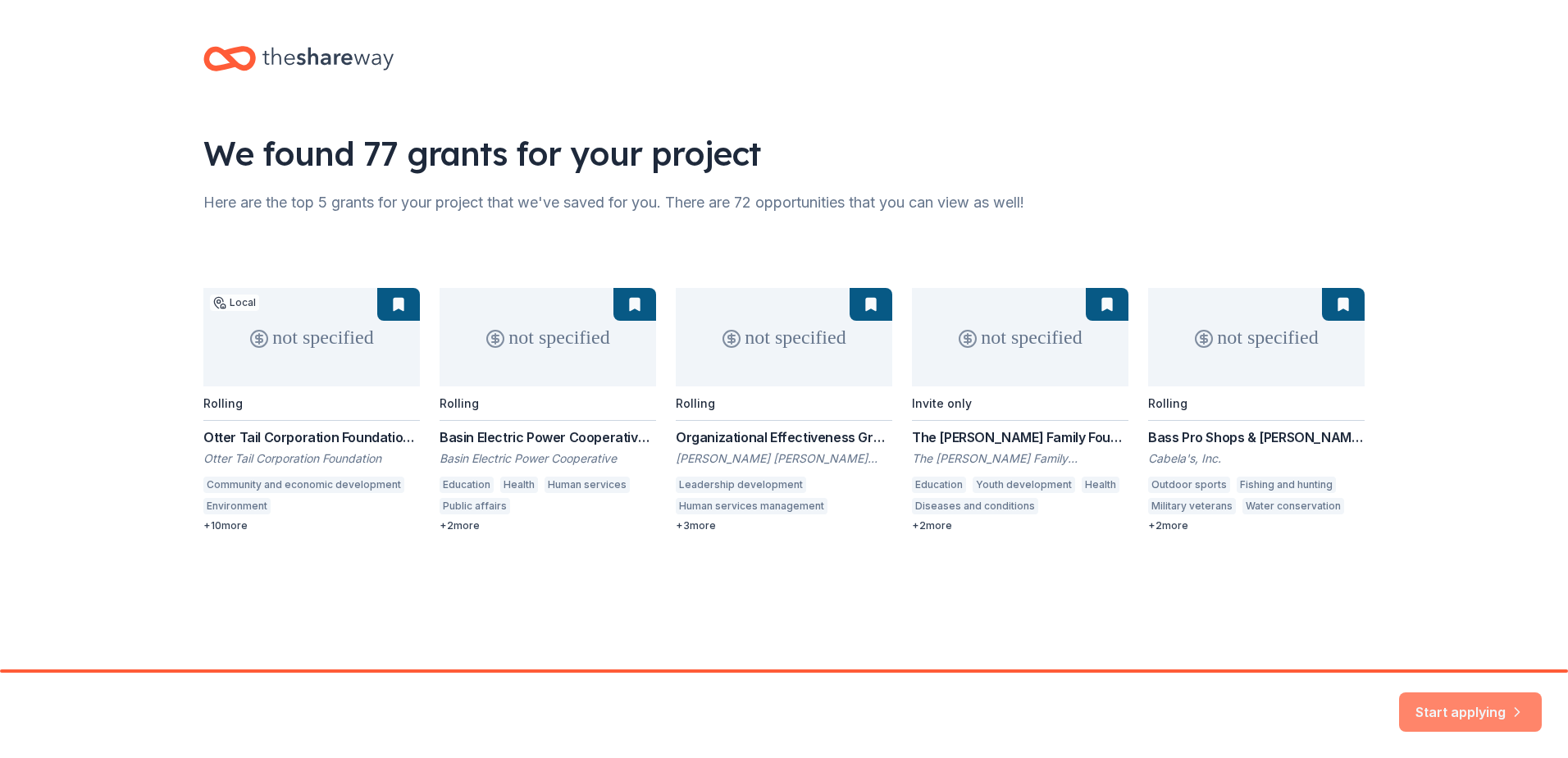
click at [1479, 704] on button "Start applying" at bounding box center [1471, 702] width 143 height 40
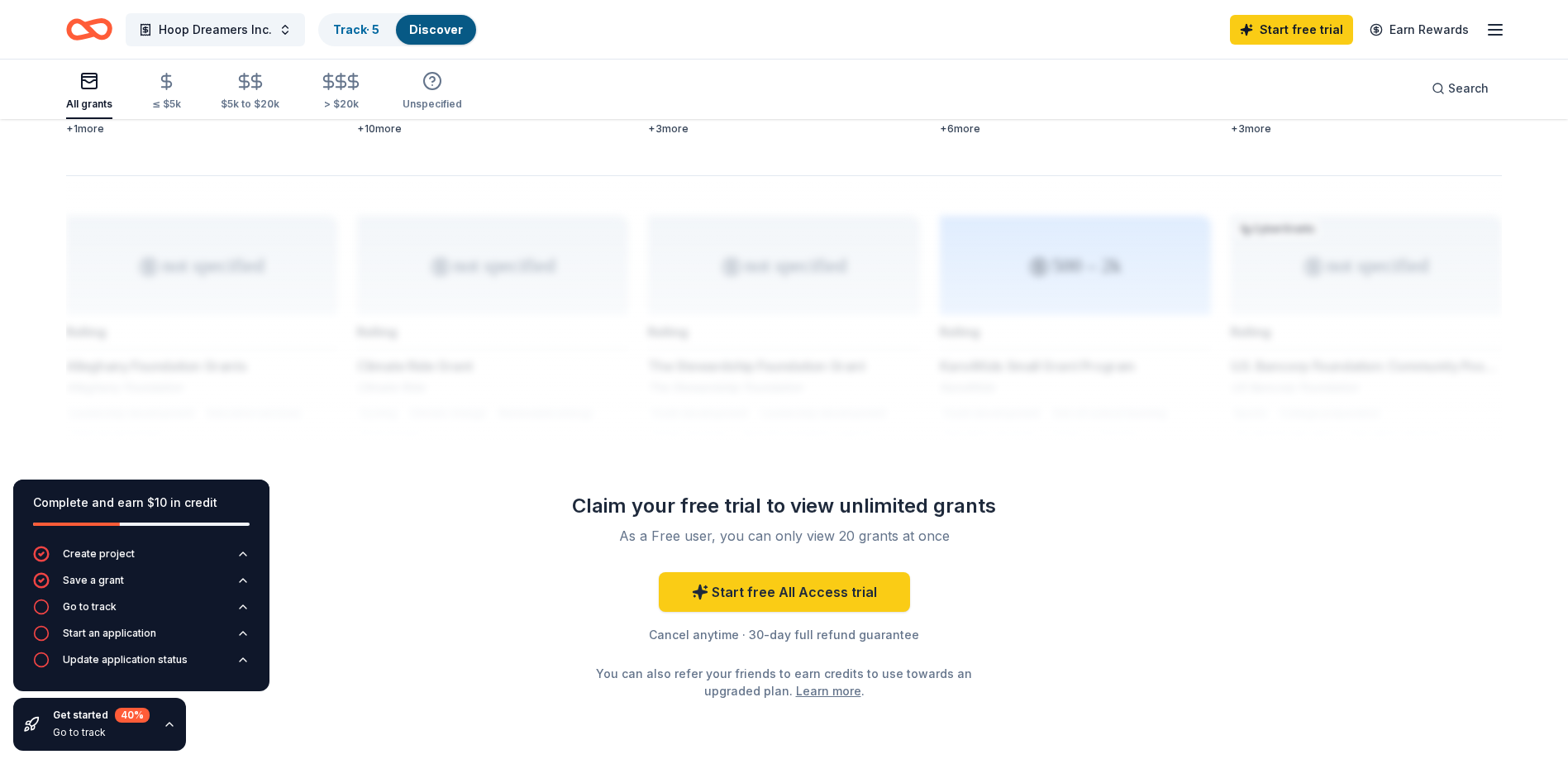
scroll to position [1319, 0]
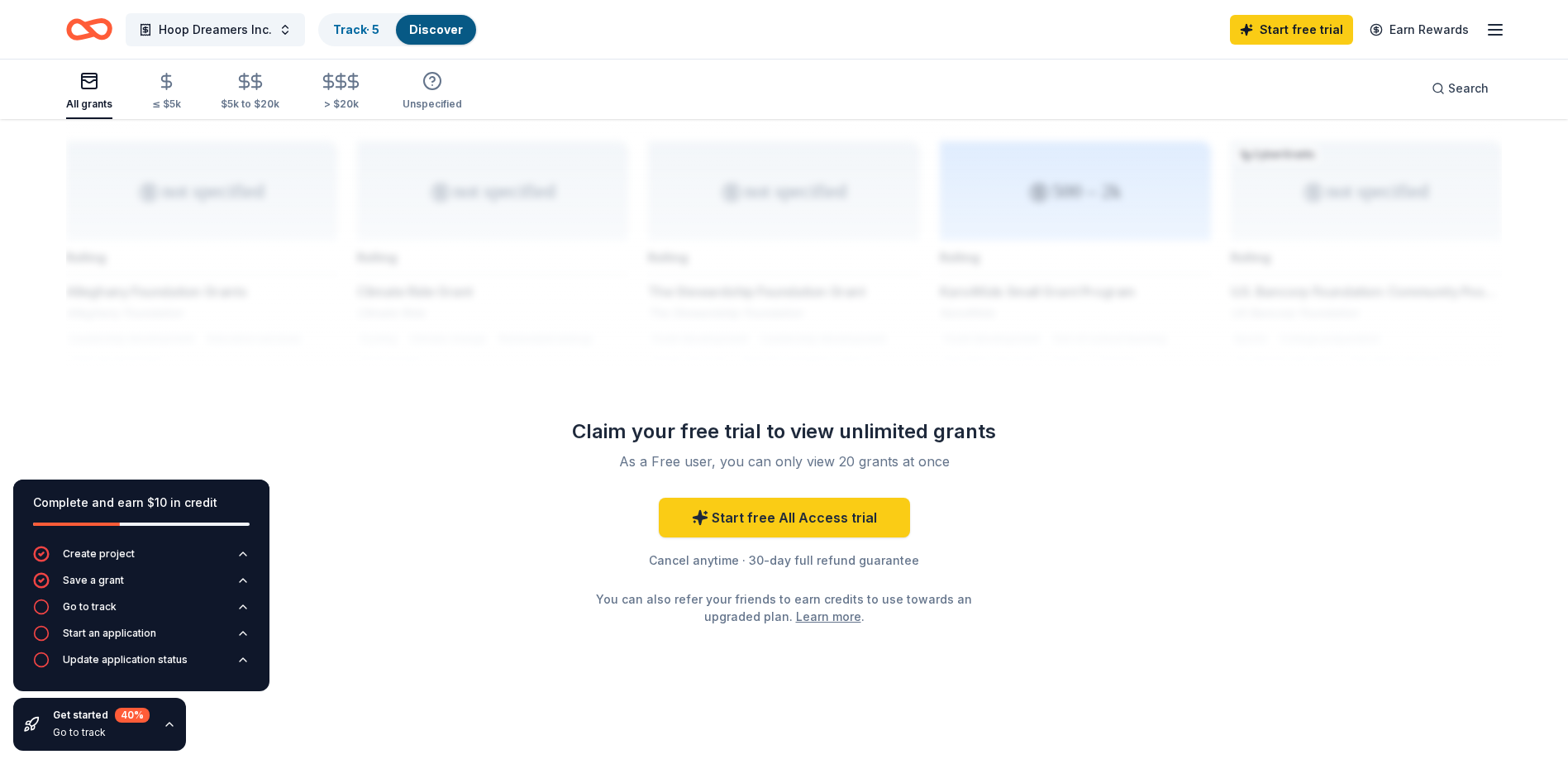
click at [422, 33] on link "Discover" at bounding box center [436, 29] width 53 height 14
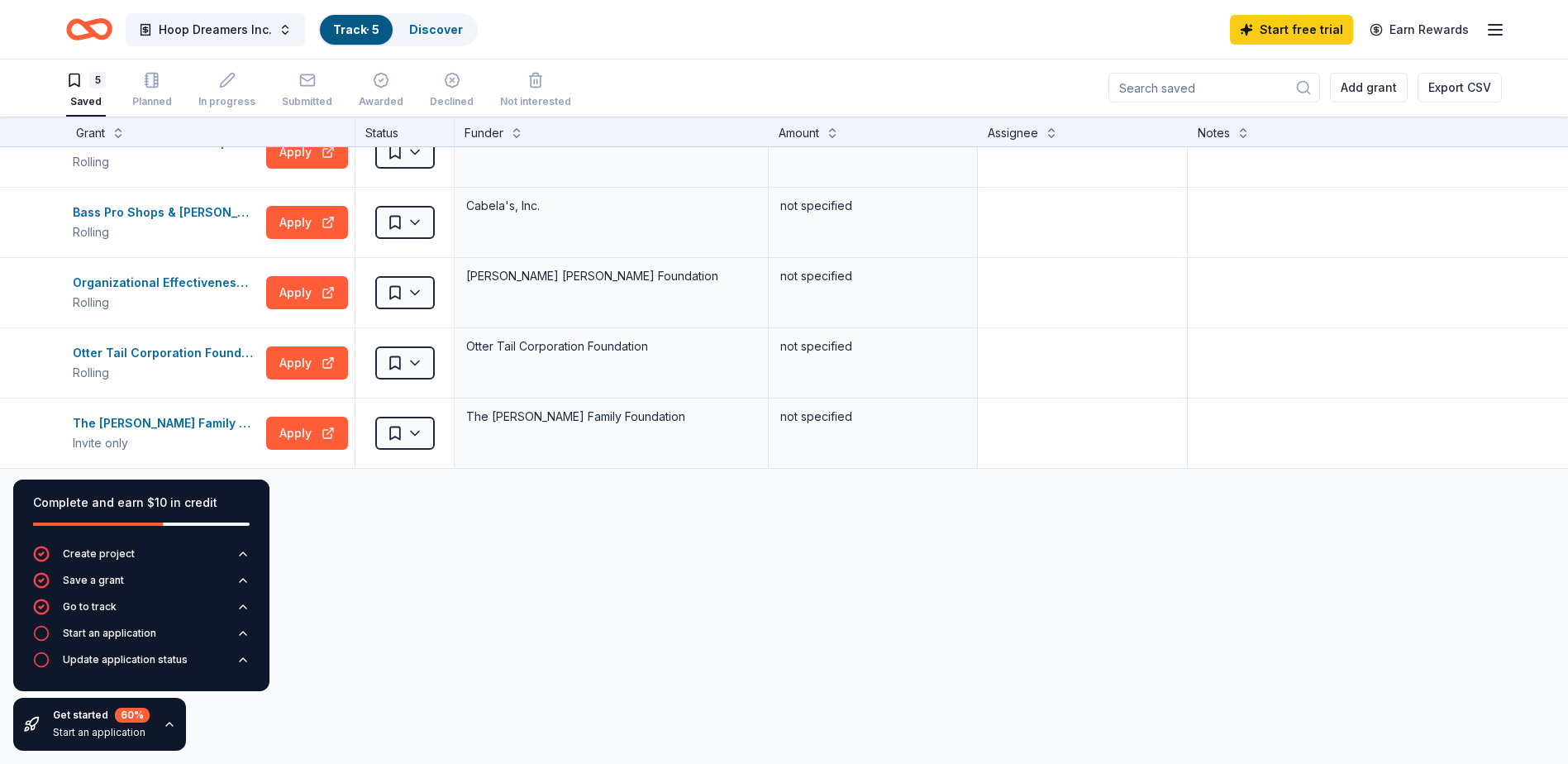
scroll to position [45, 0]
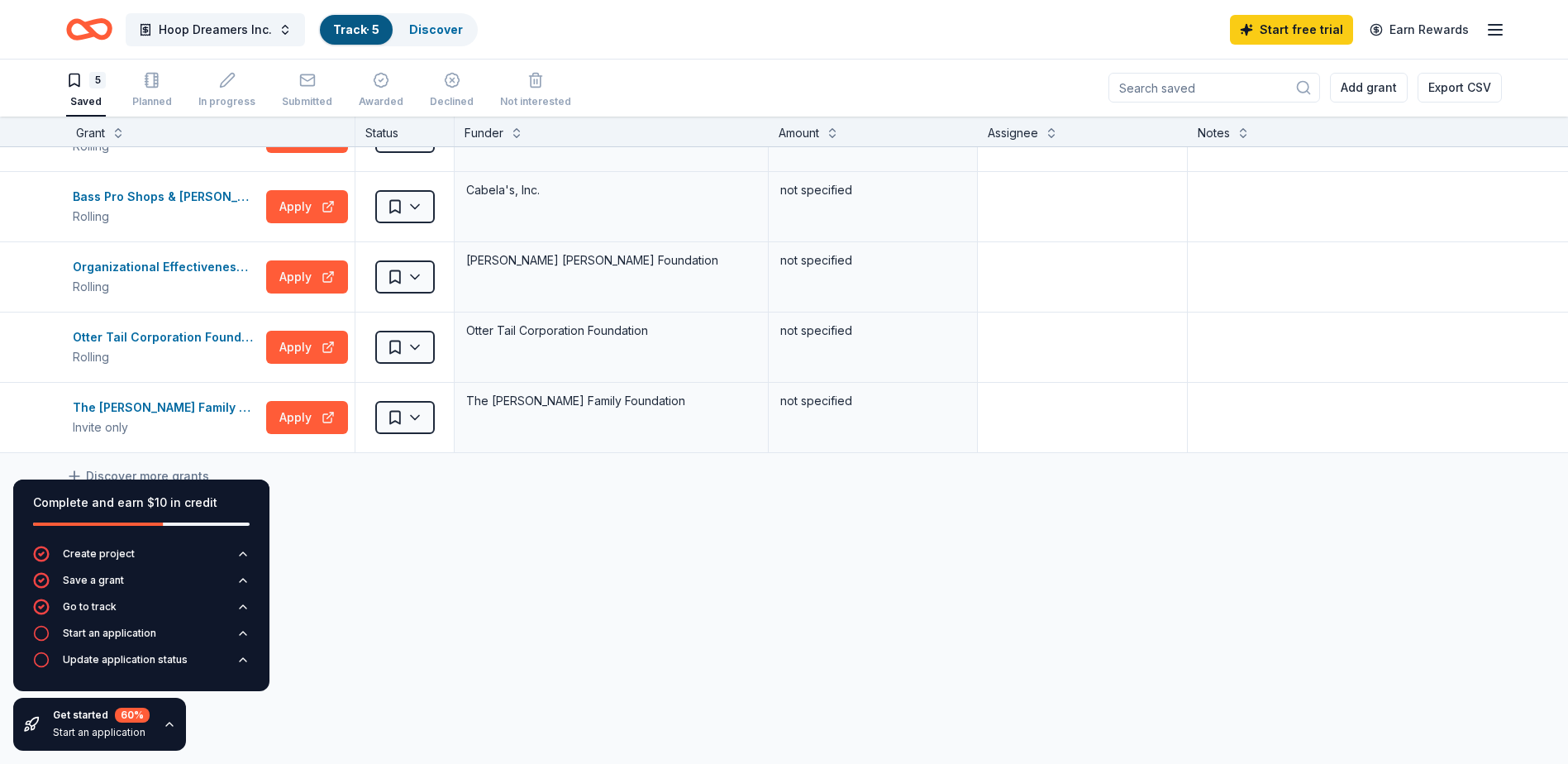
click at [166, 726] on icon "button" at bounding box center [169, 724] width 7 height 3
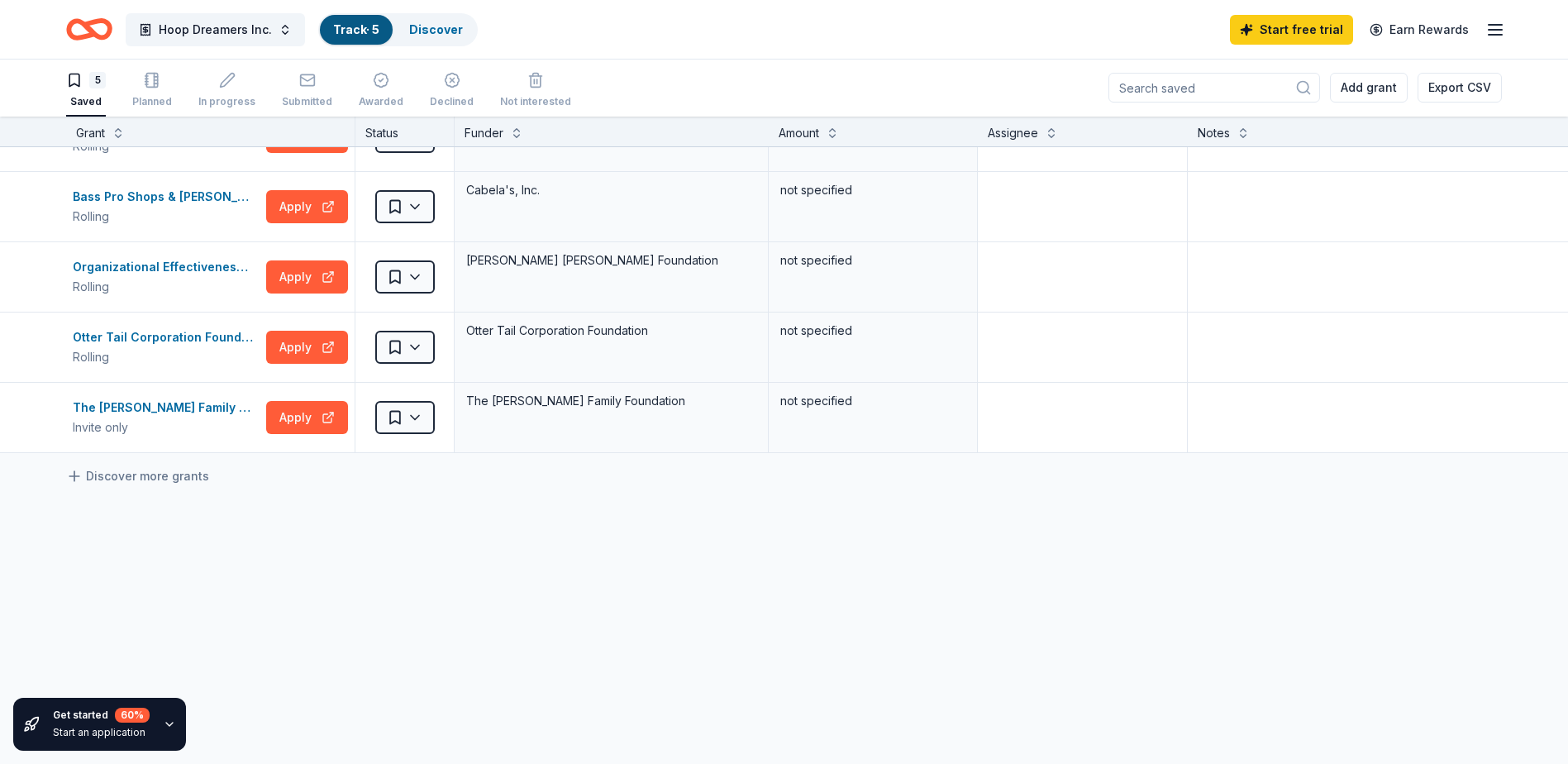
click at [164, 726] on icon "button" at bounding box center [169, 724] width 13 height 13
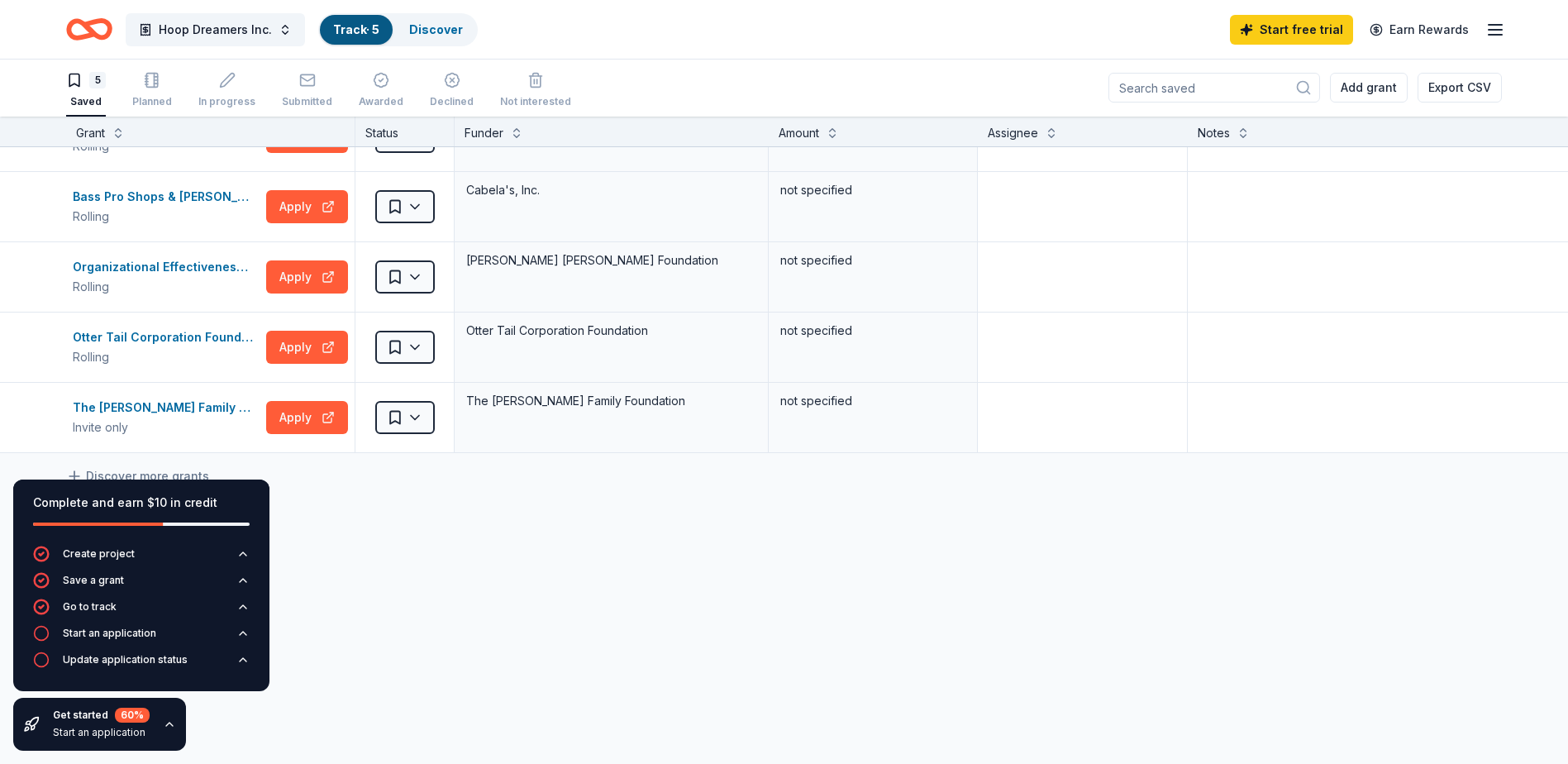
click at [166, 726] on icon "button" at bounding box center [169, 724] width 7 height 3
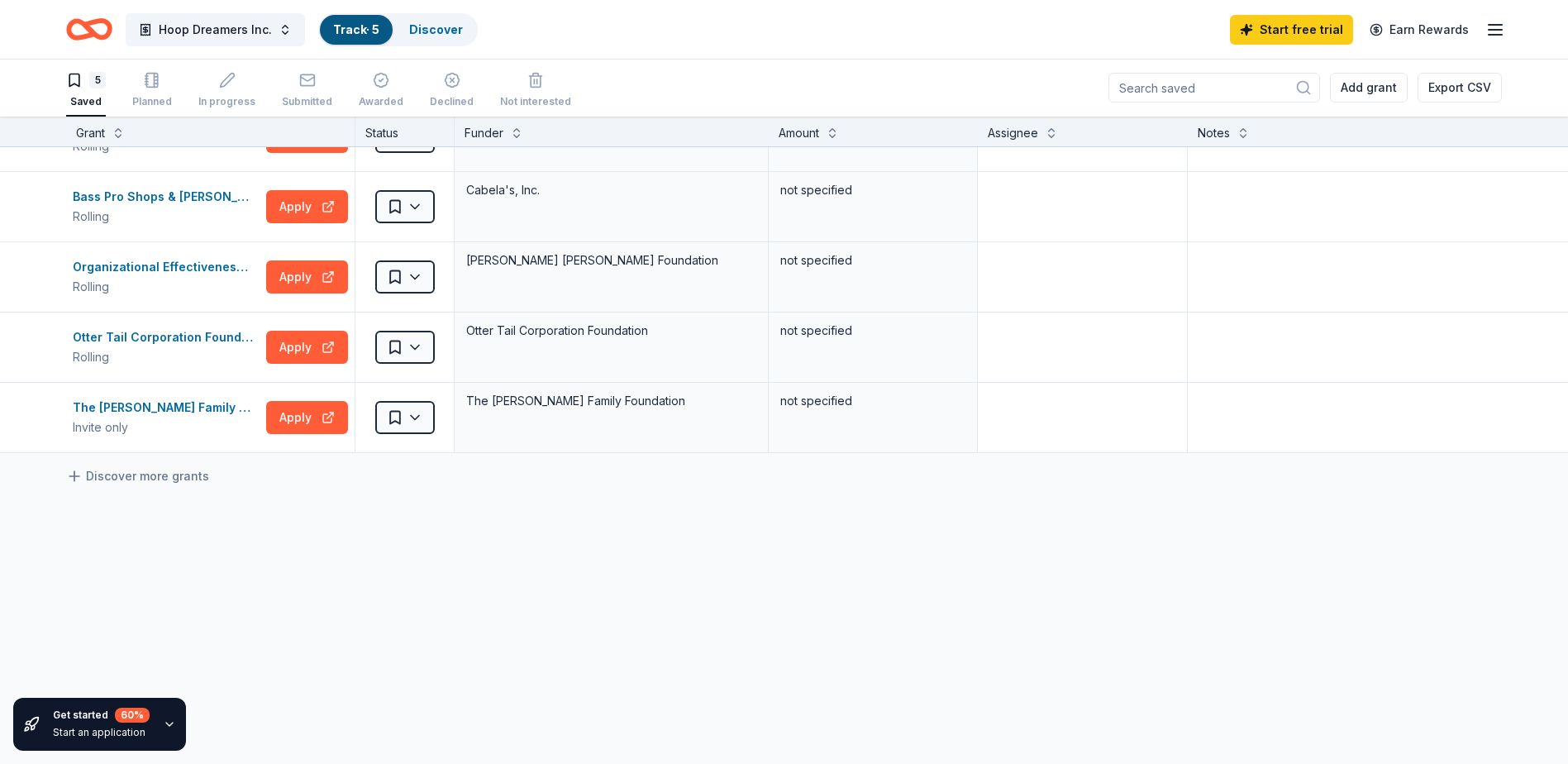
click at [164, 726] on icon "button" at bounding box center [169, 724] width 13 height 13
